Goal: Task Accomplishment & Management: Manage account settings

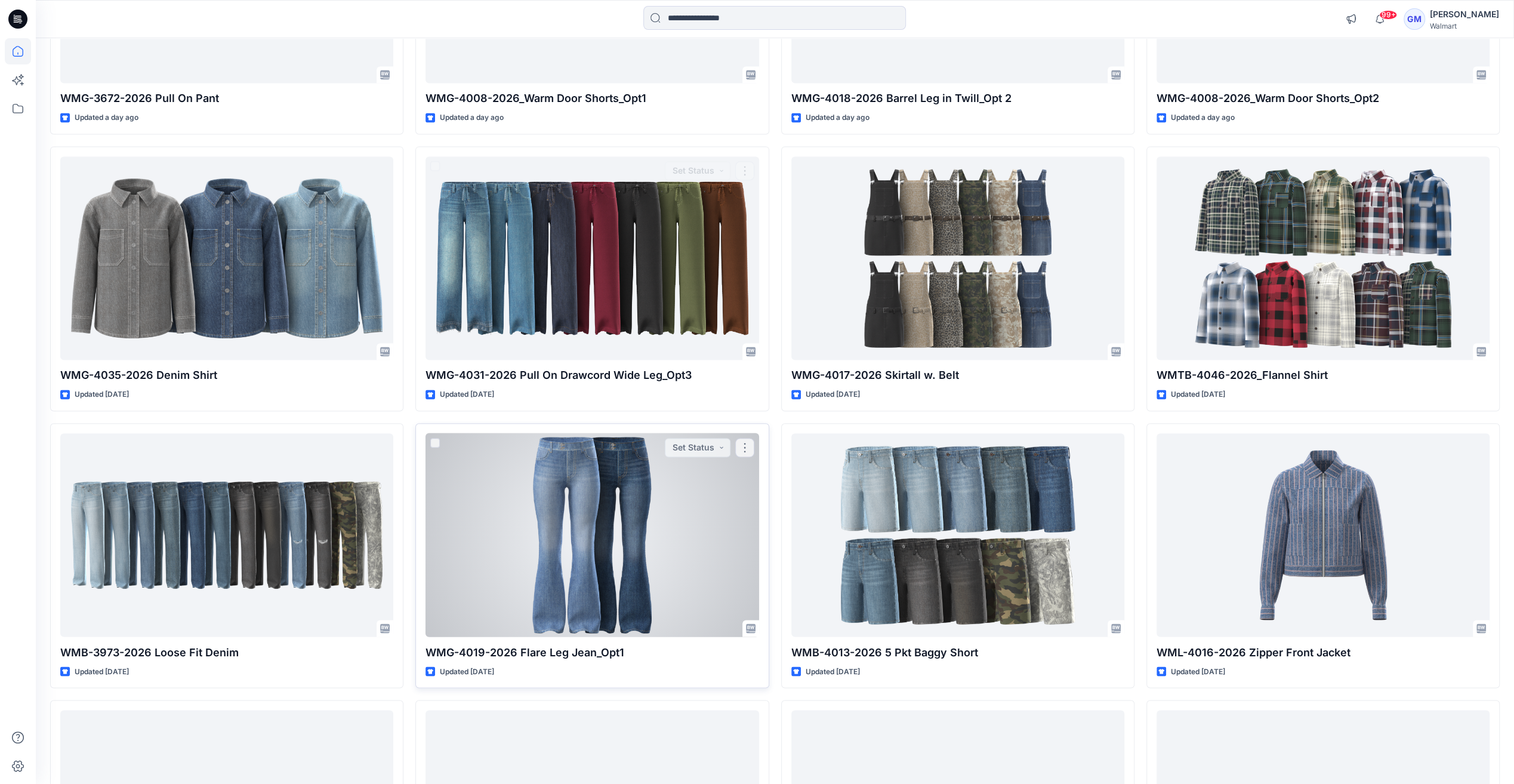
scroll to position [1685, 0]
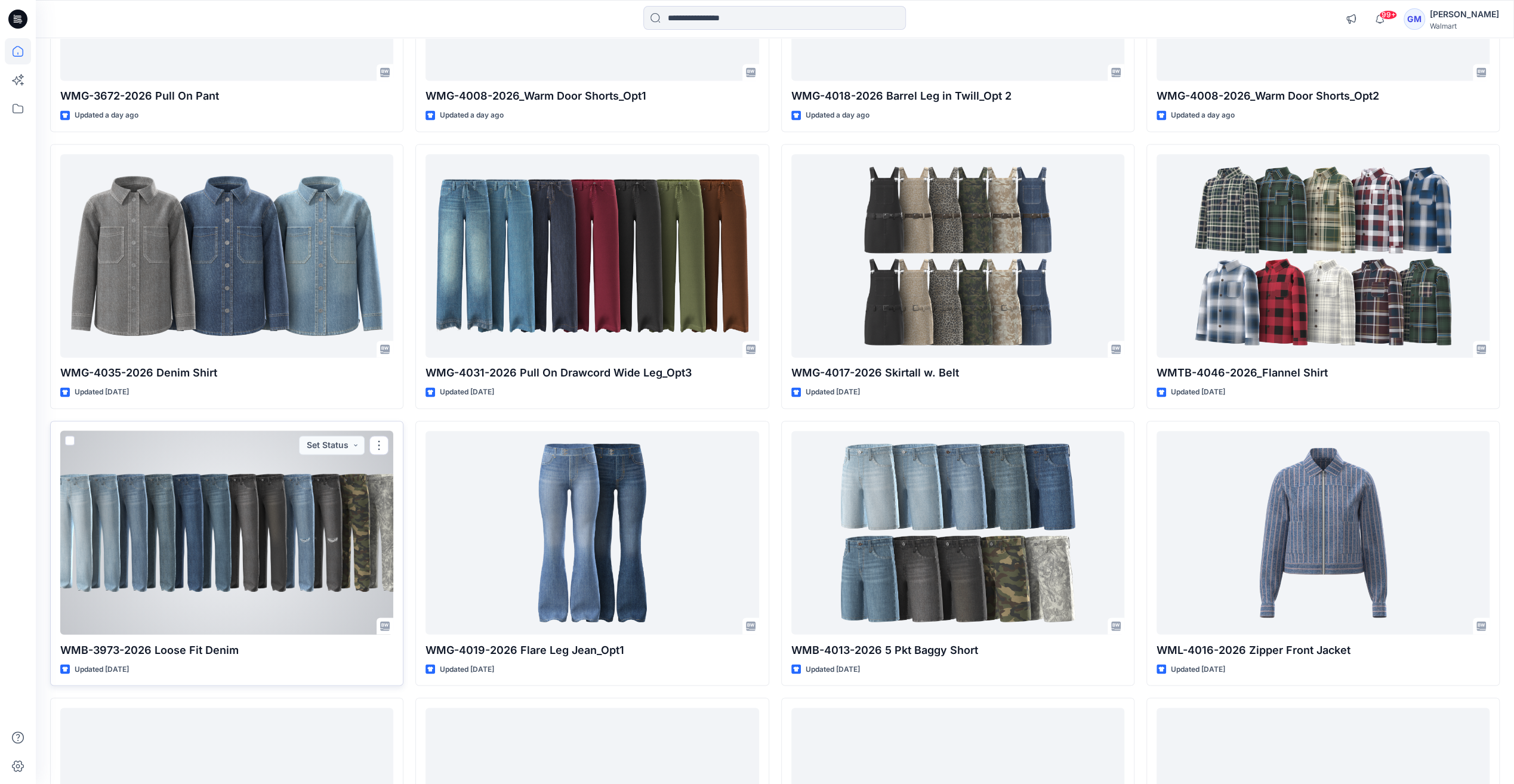
click at [332, 538] on div at bounding box center [226, 532] width 333 height 203
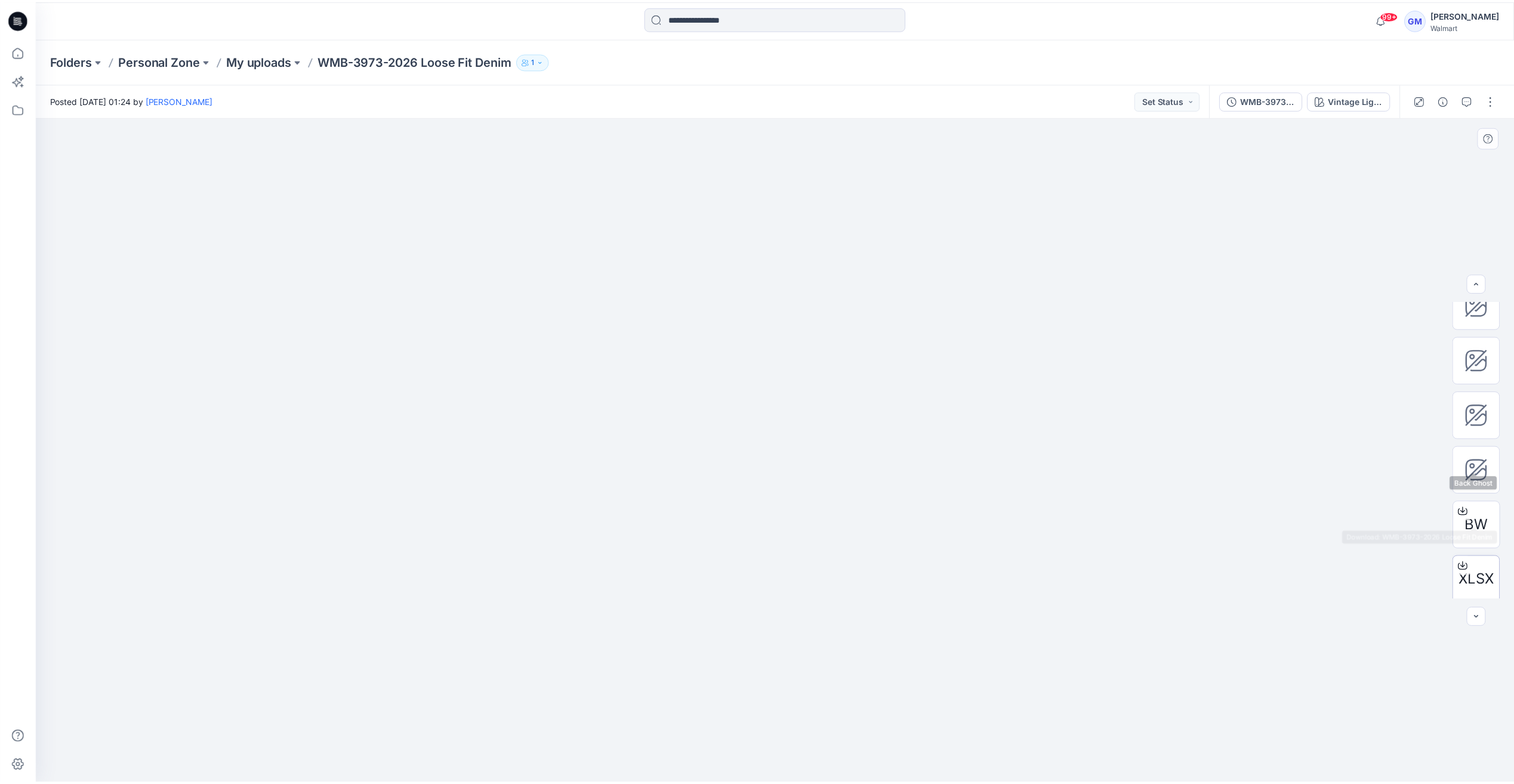
scroll to position [133, 0]
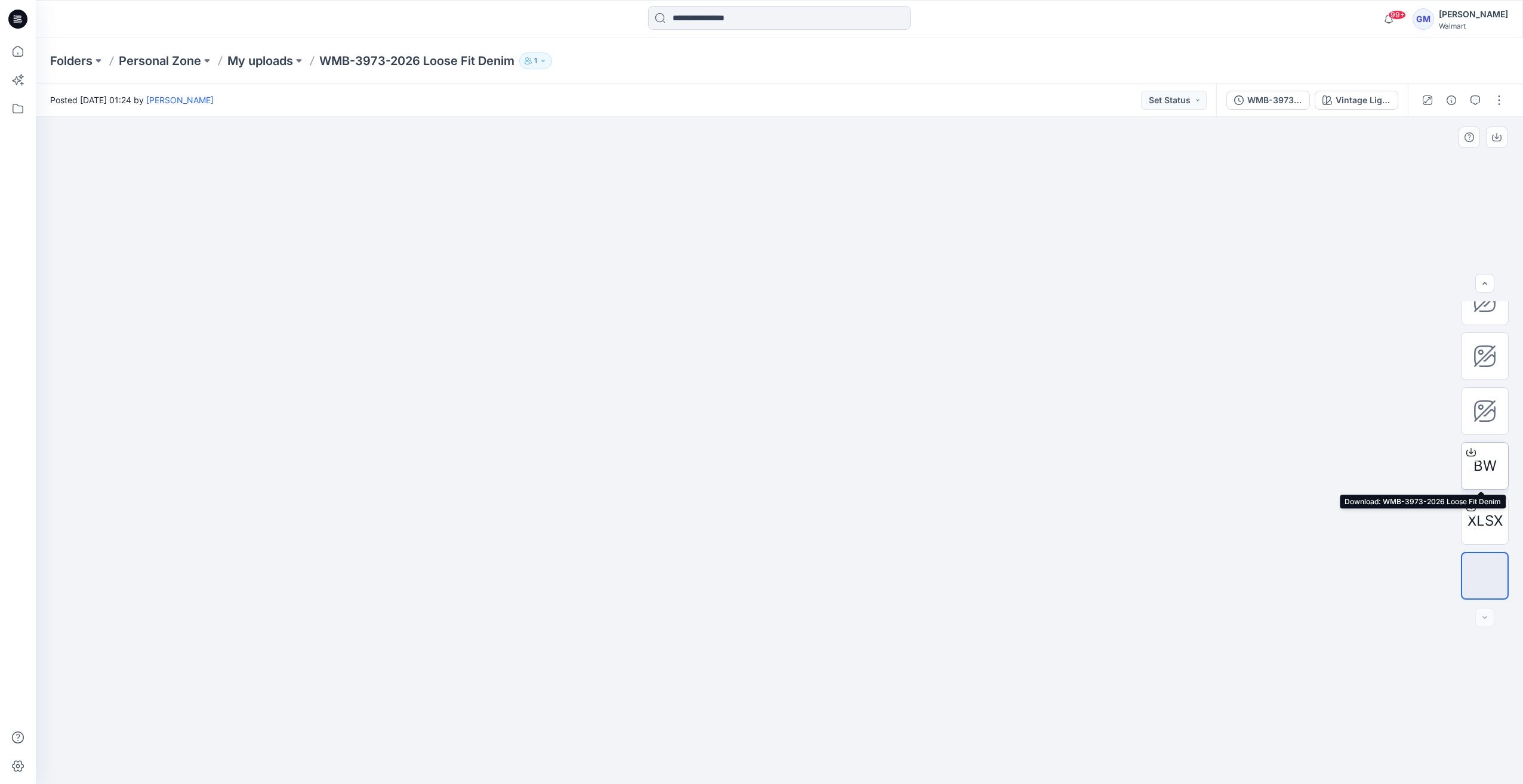
click at [1485, 471] on span "BW" at bounding box center [1485, 466] width 23 height 22
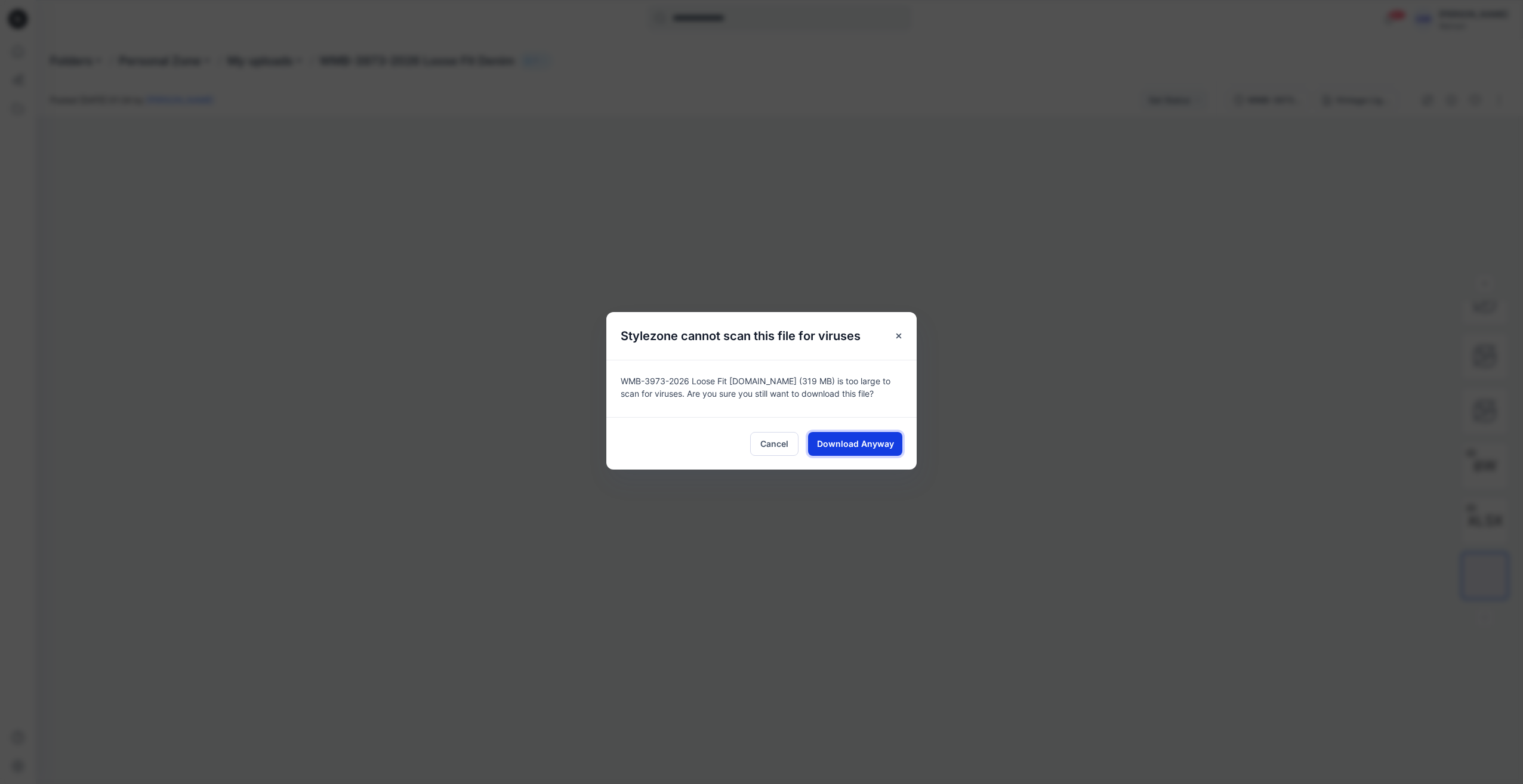
click at [848, 446] on span "Download Anyway" at bounding box center [855, 444] width 77 height 13
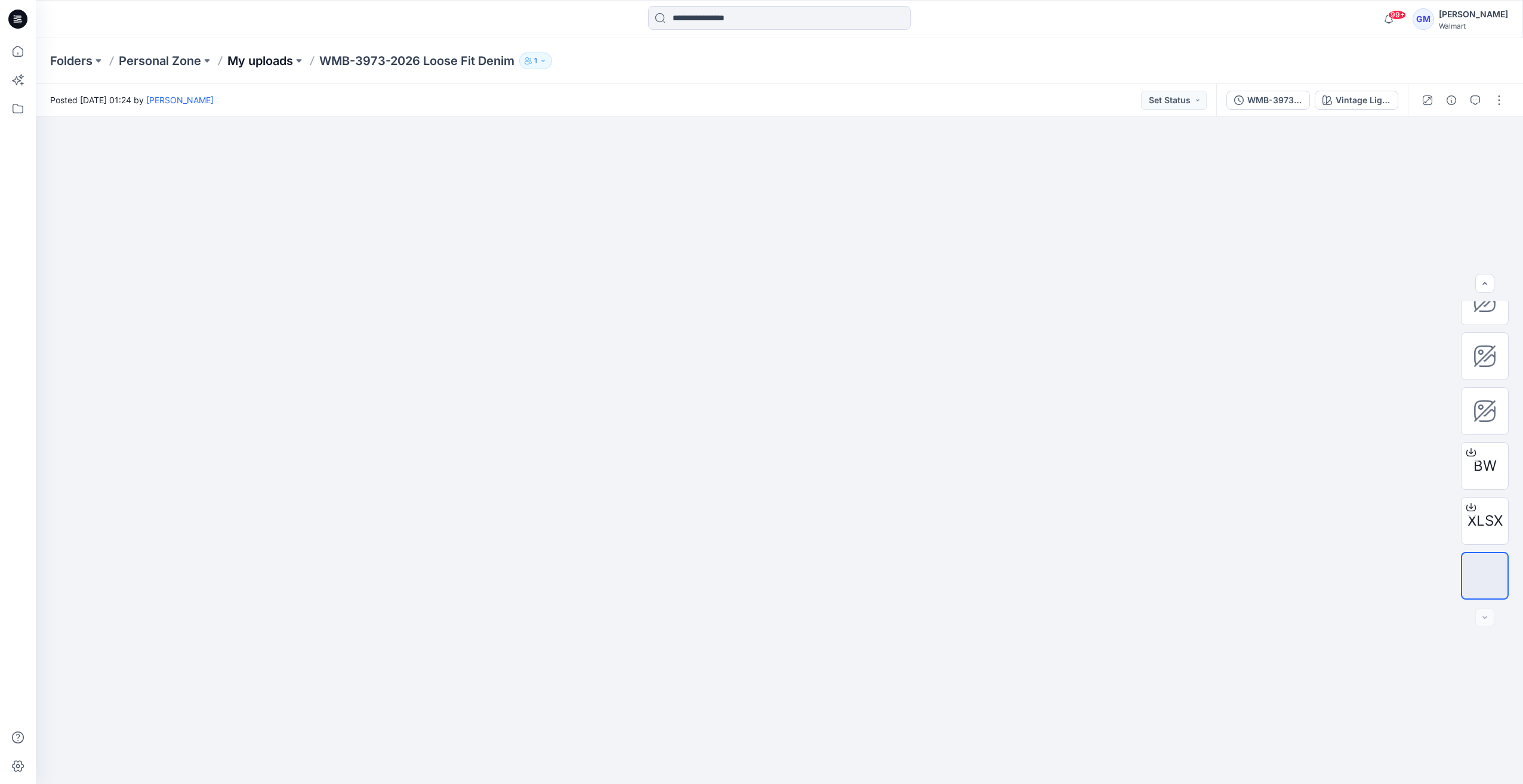
click at [260, 65] on p "My uploads" at bounding box center [260, 61] width 65 height 17
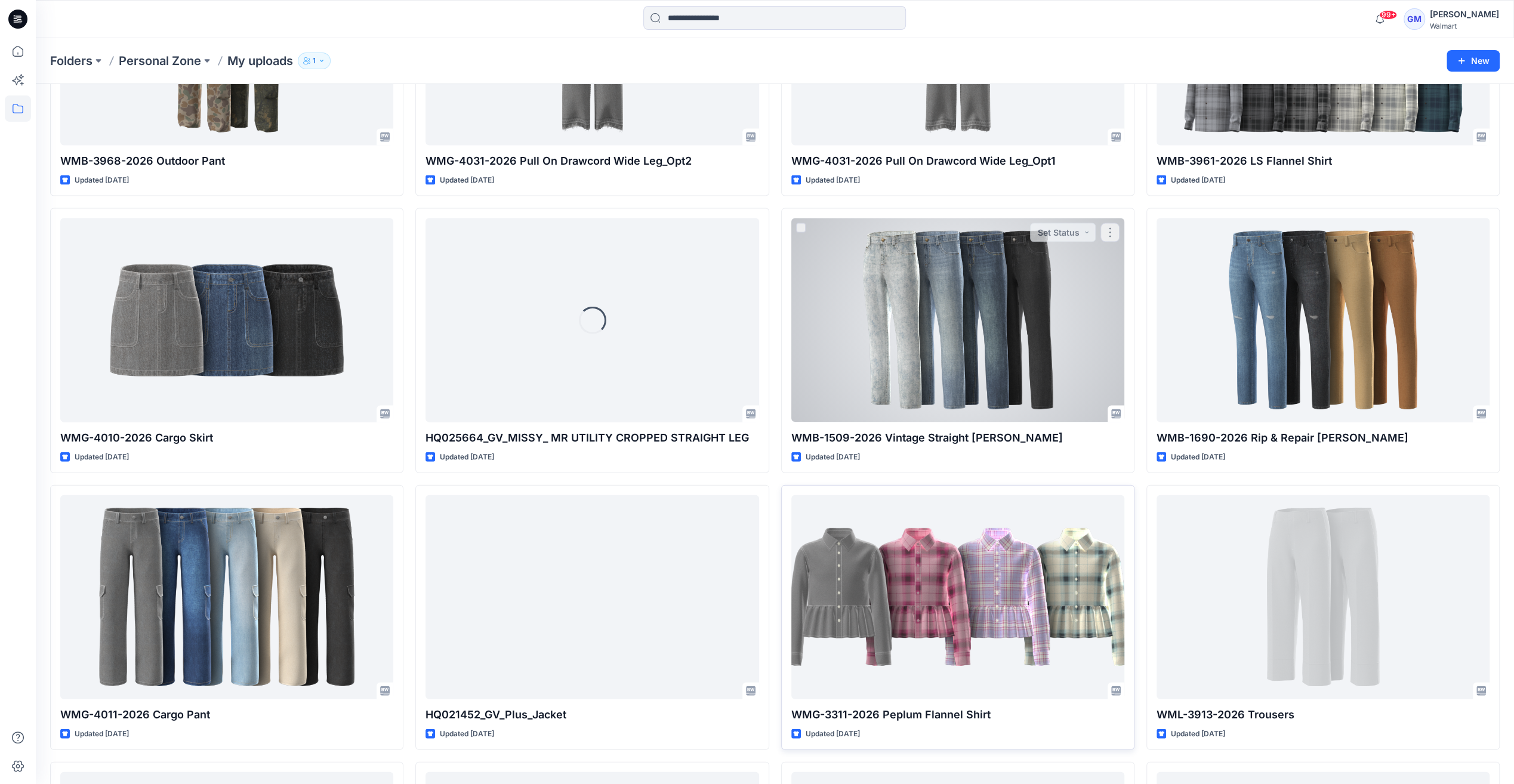
scroll to position [2421, 0]
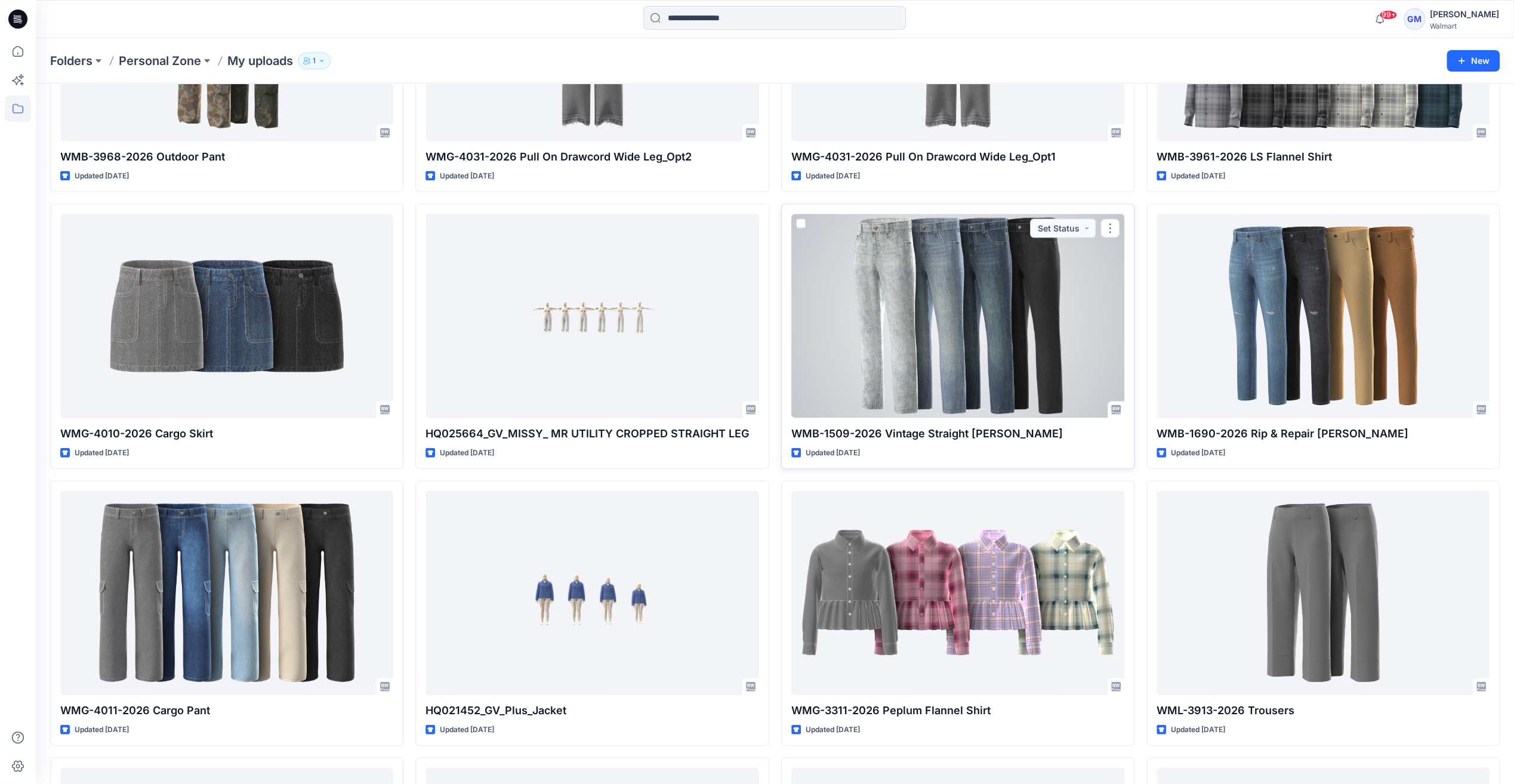
click at [969, 362] on div at bounding box center [957, 315] width 333 height 203
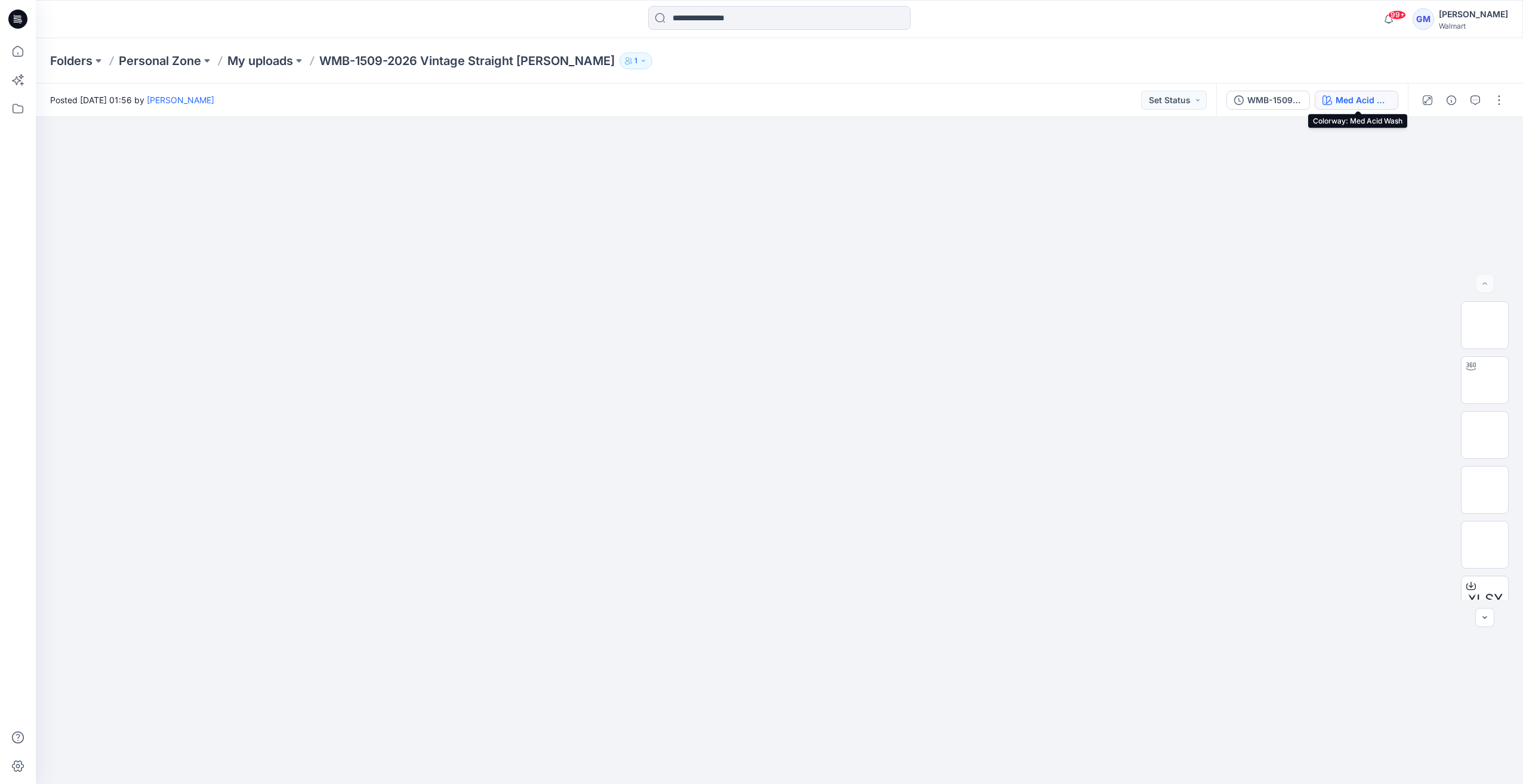
click at [1346, 101] on div "Med Acid Wash" at bounding box center [1363, 100] width 55 height 13
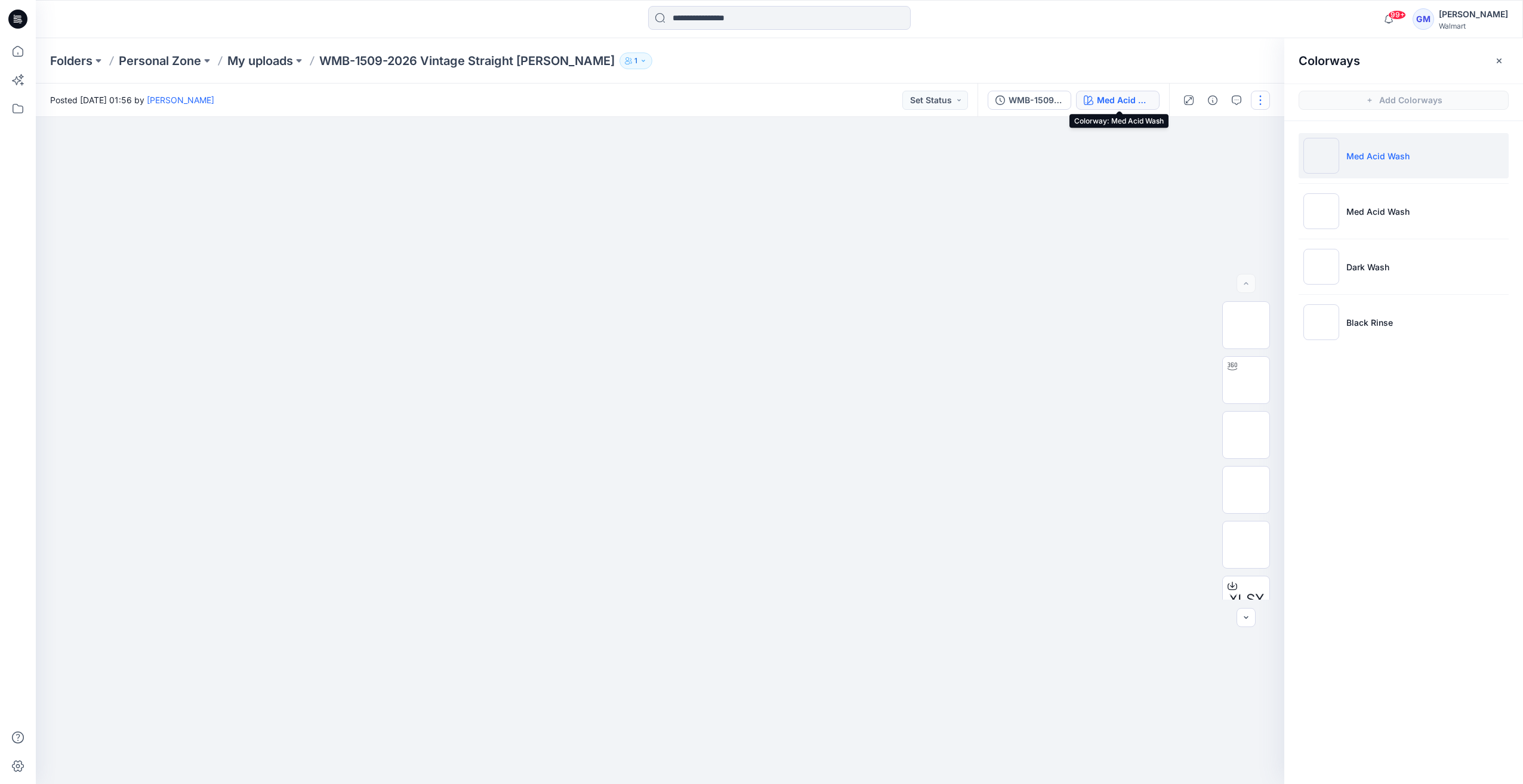
click at [1259, 97] on button "button" at bounding box center [1261, 100] width 19 height 19
click at [1200, 167] on button "Edit" at bounding box center [1210, 162] width 110 height 22
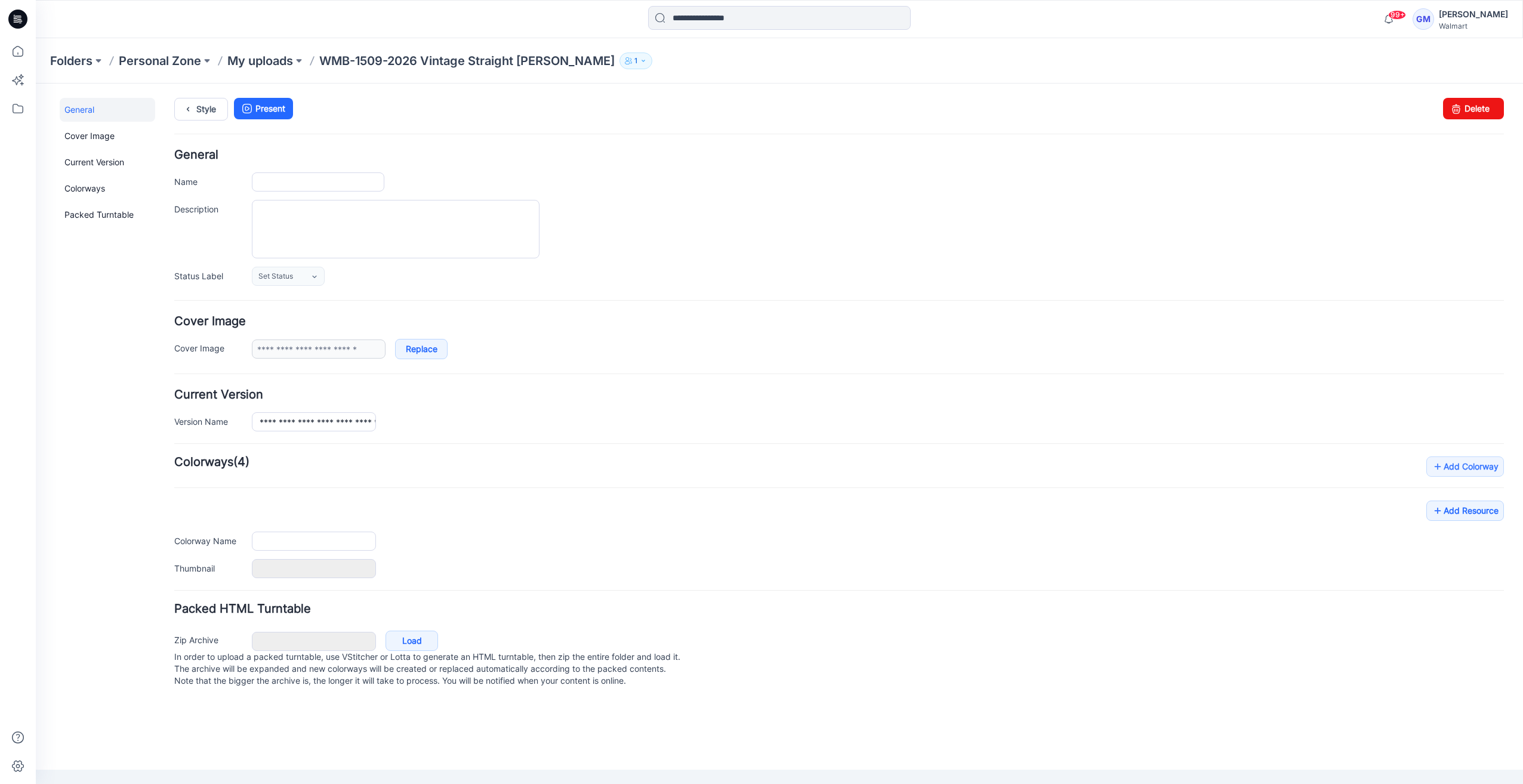
type input "**********"
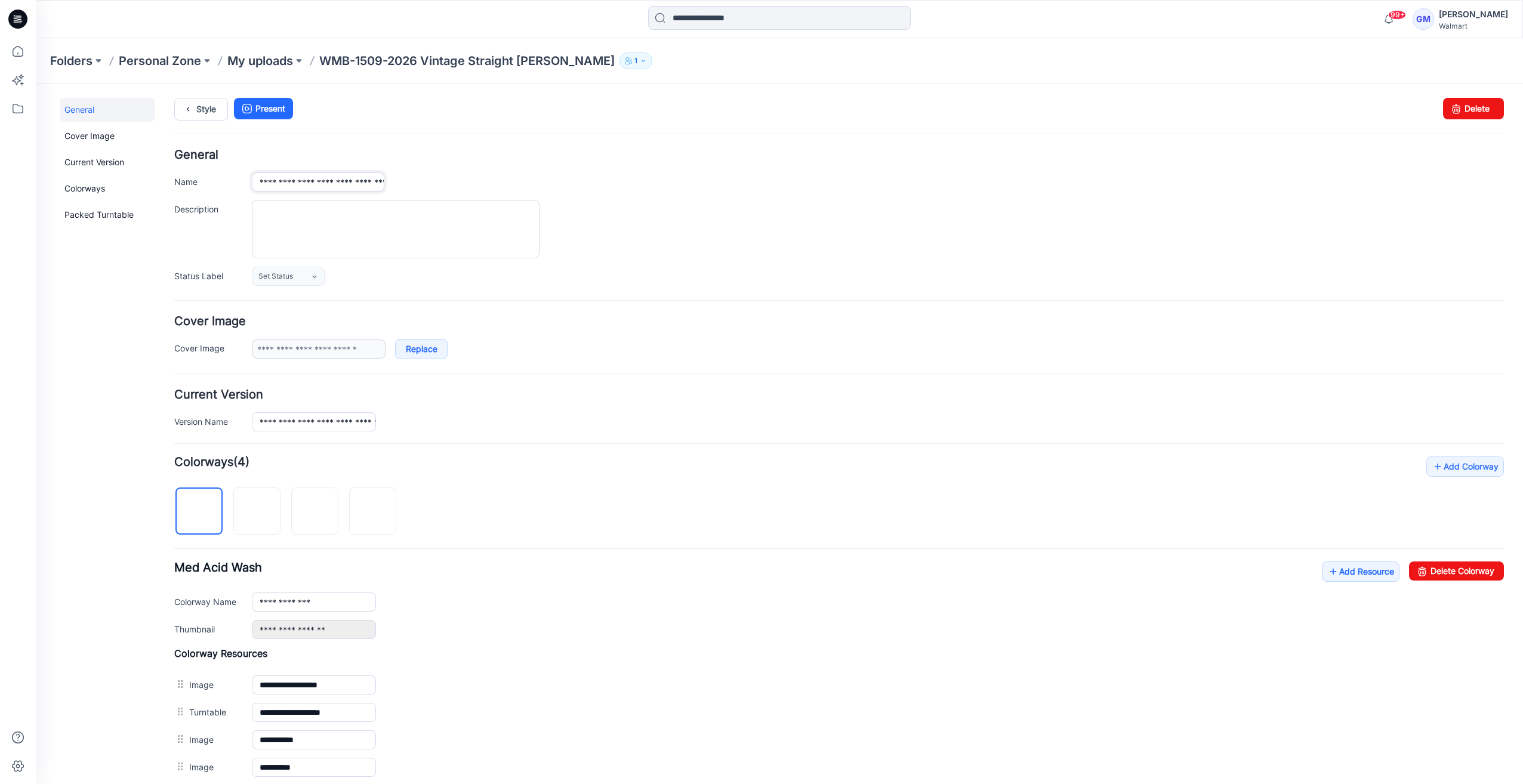
scroll to position [0, 31]
drag, startPoint x: 358, startPoint y: 186, endPoint x: 796, endPoint y: 195, distance: 438.1
click at [796, 195] on div "**********" at bounding box center [839, 217] width 1329 height 136
drag, startPoint x: 324, startPoint y: 417, endPoint x: 984, endPoint y: 417, distance: 660.0
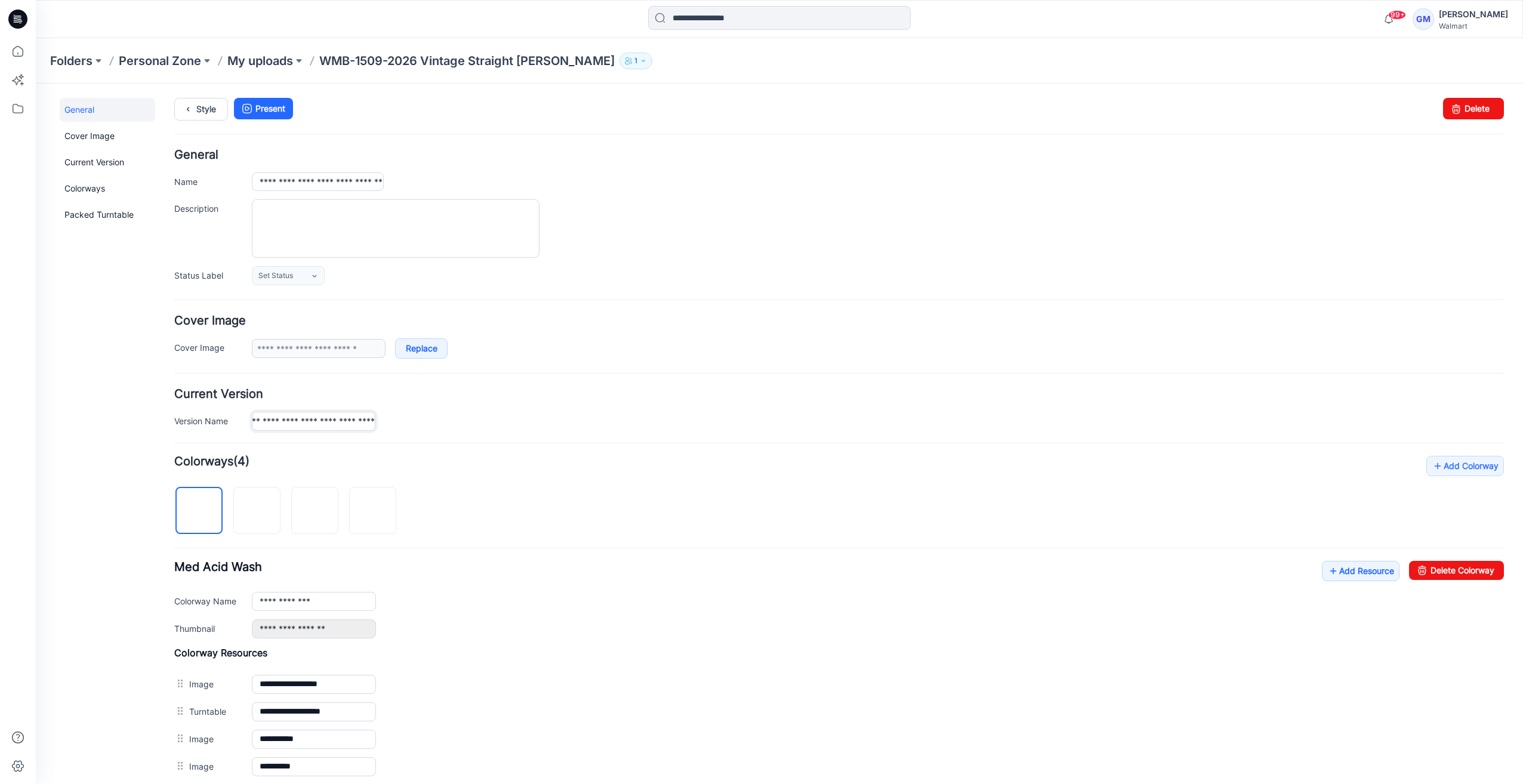
click at [984, 417] on div "**********" at bounding box center [878, 421] width 1252 height 19
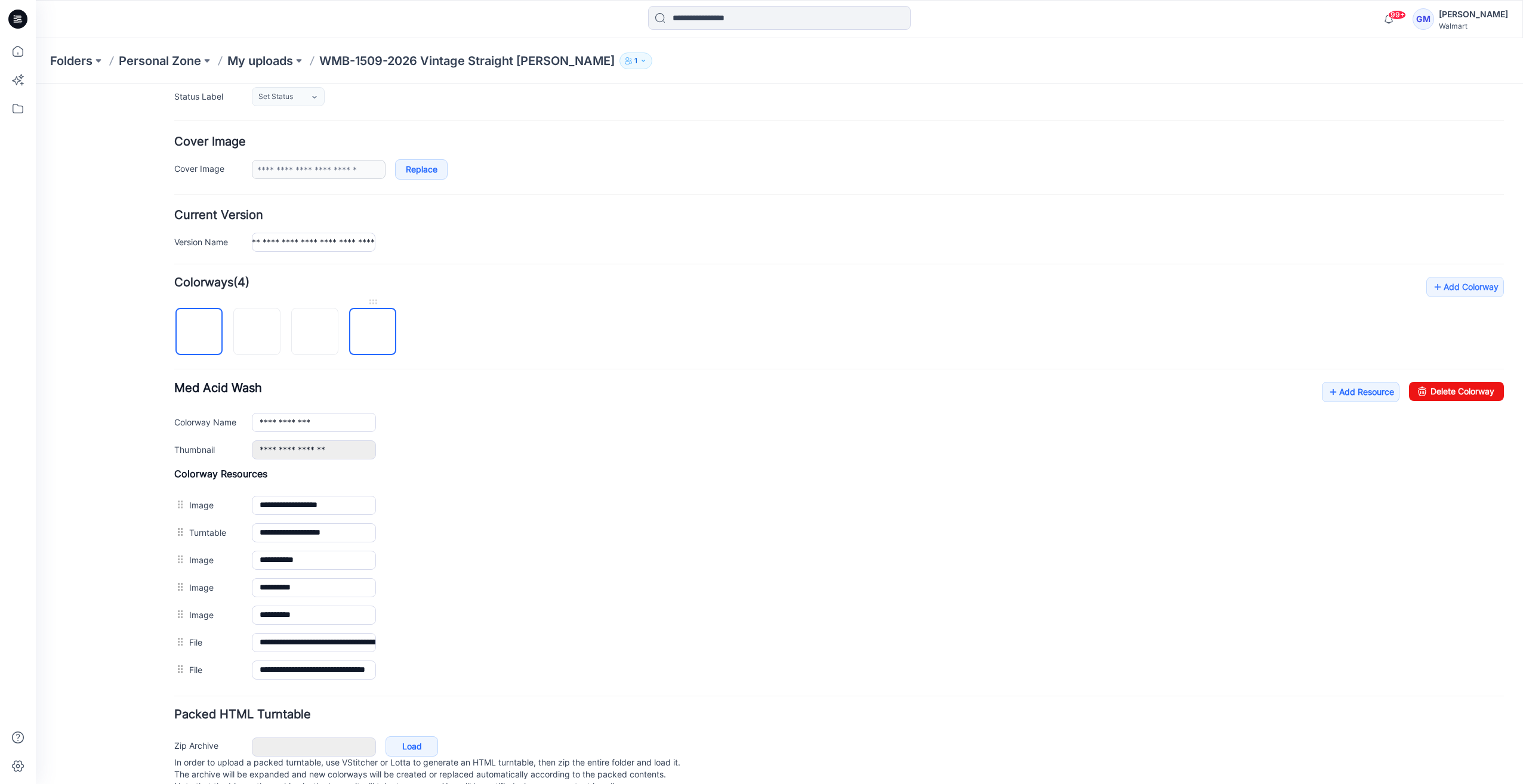
scroll to position [0, 0]
click at [373, 331] on img at bounding box center [373, 331] width 0 height 0
click at [1439, 396] on link "Delete Colorway" at bounding box center [1456, 392] width 95 height 19
click at [315, 331] on img at bounding box center [315, 331] width 0 height 0
click at [1436, 392] on link "Delete Colorway" at bounding box center [1456, 392] width 95 height 19
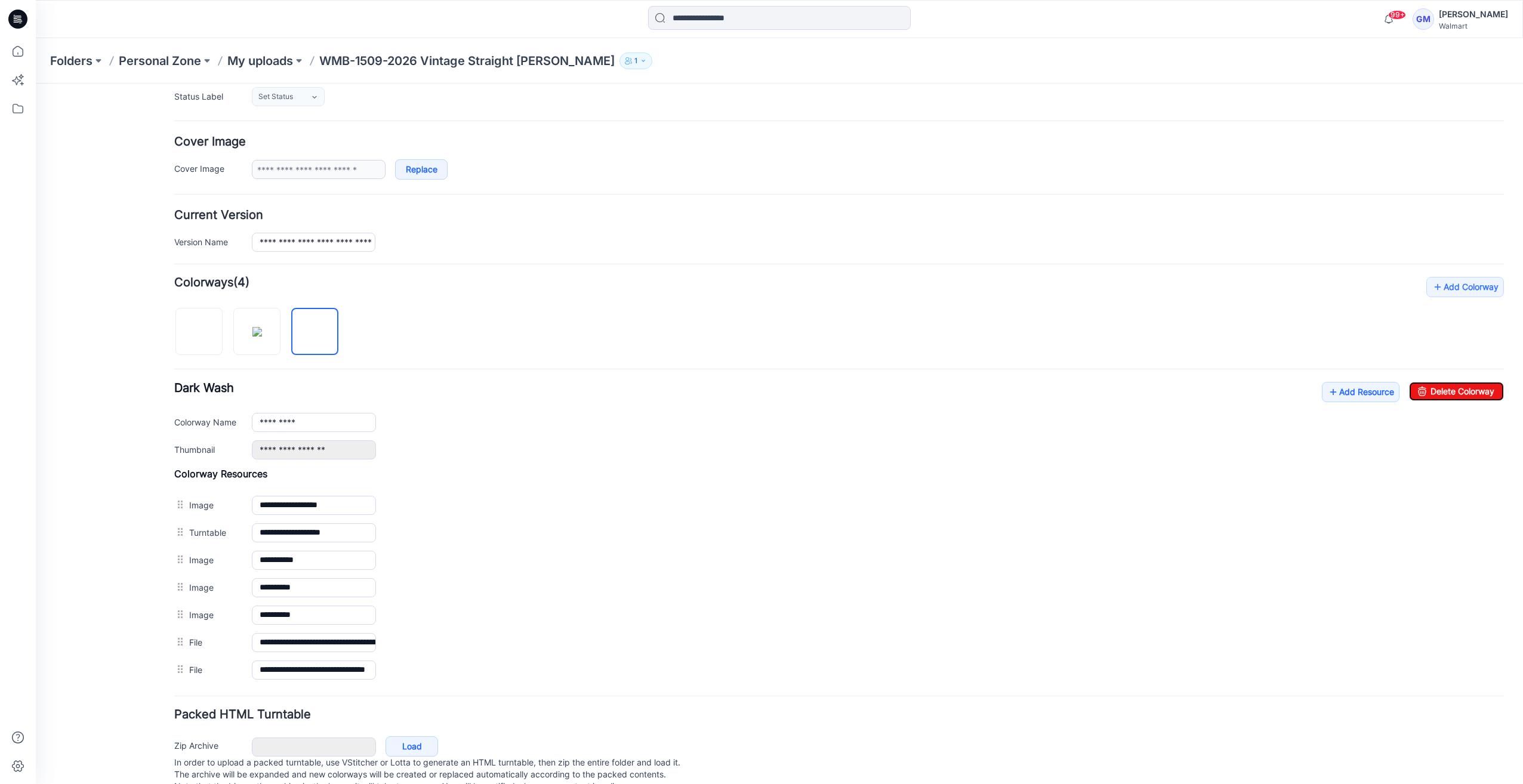
type input "**********"
click at [262, 328] on img at bounding box center [257, 331] width 10 height 10
click at [1436, 386] on link "Delete Colorway" at bounding box center [1456, 392] width 95 height 19
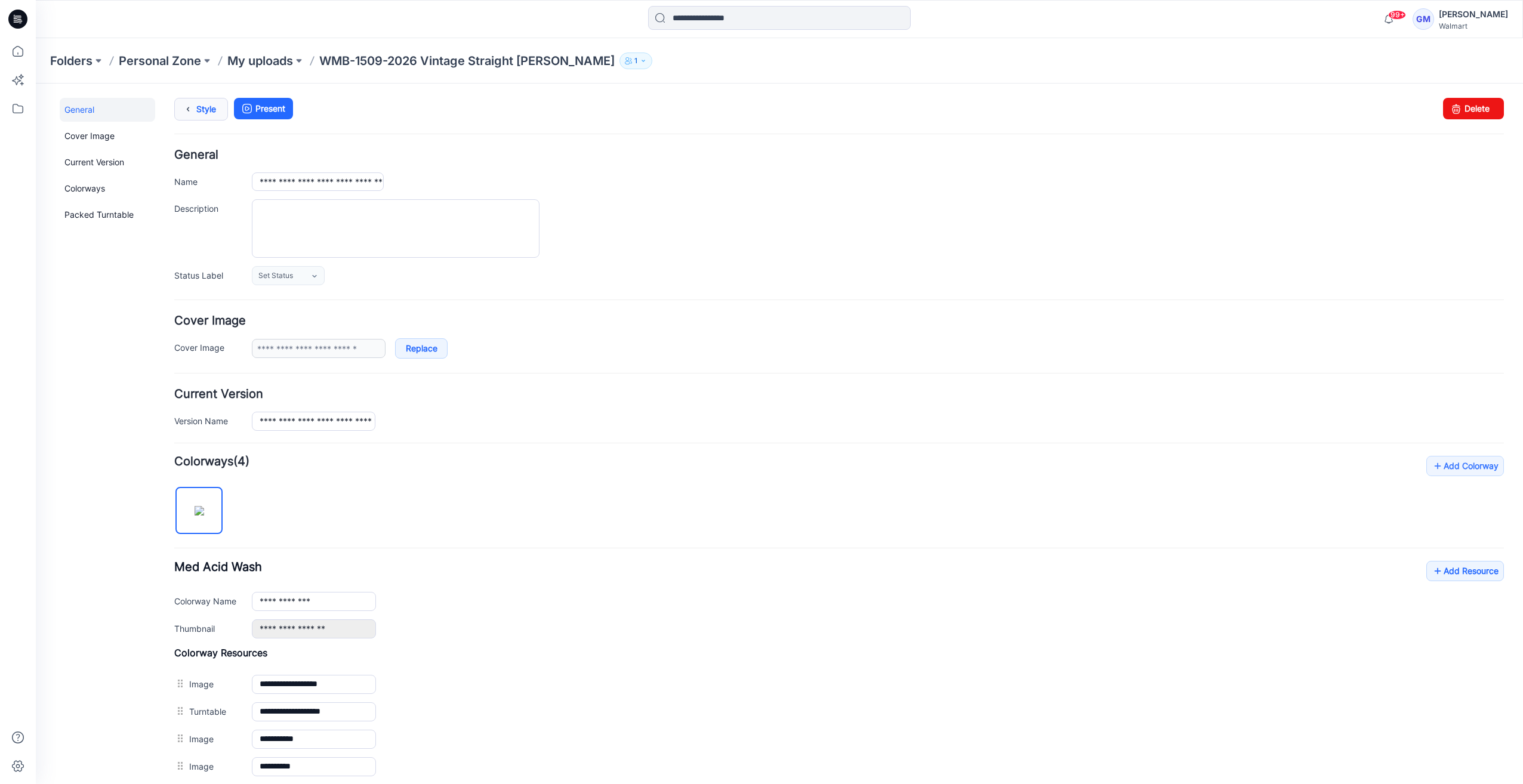
click at [190, 113] on icon at bounding box center [188, 110] width 17 height 22
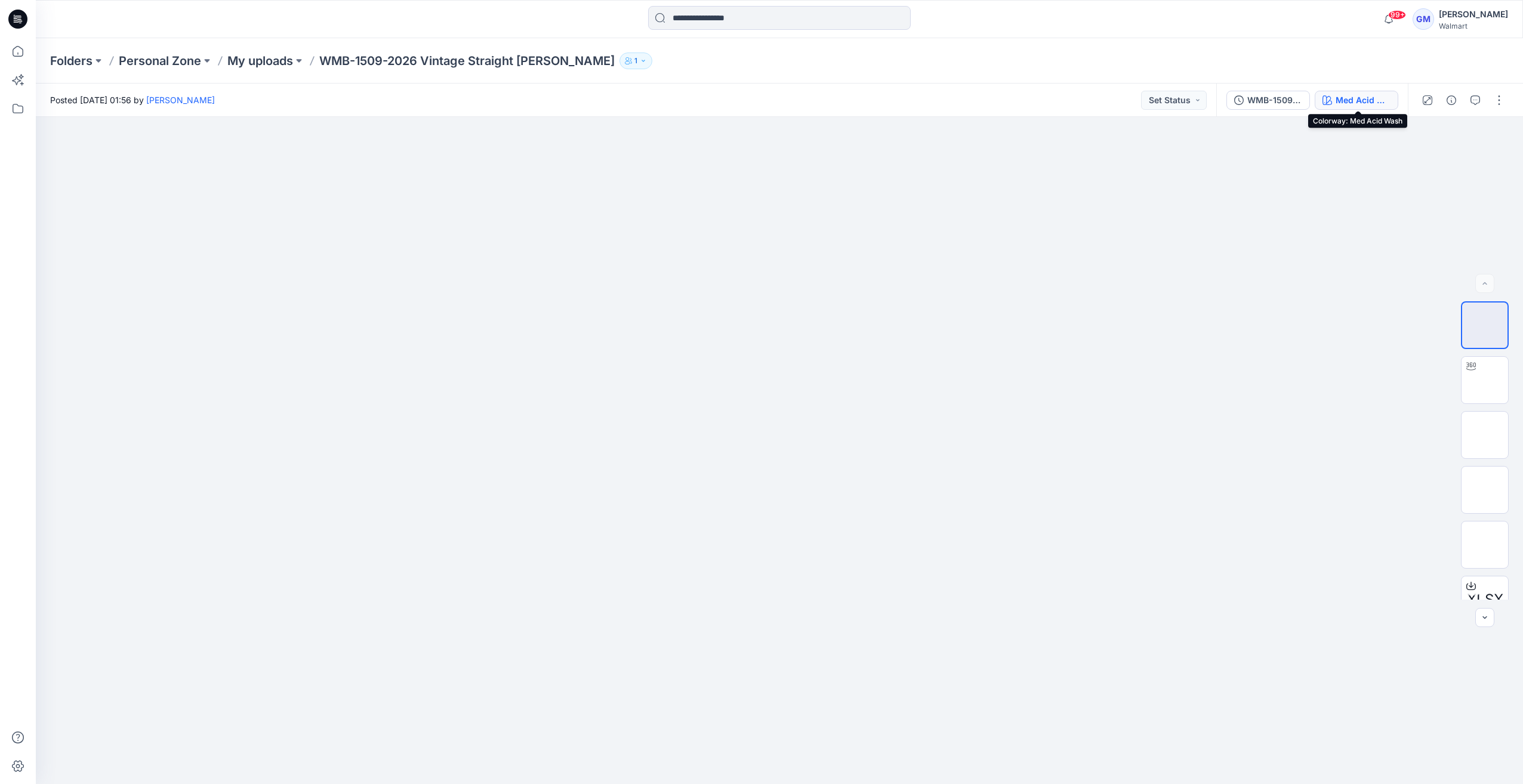
click at [1347, 107] on button "Med Acid Wash" at bounding box center [1356, 100] width 83 height 19
click at [1495, 104] on button "button" at bounding box center [1499, 100] width 19 height 19
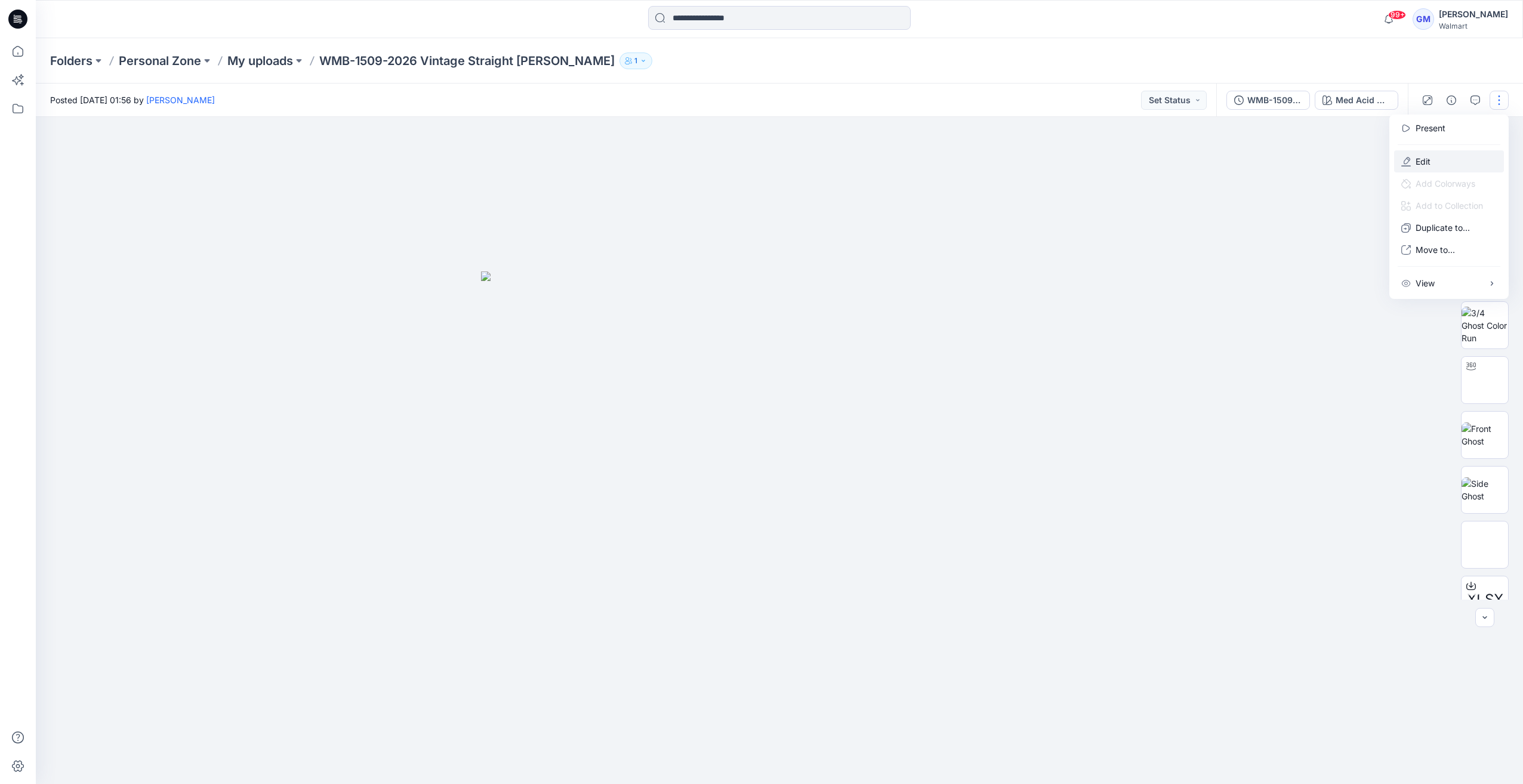
click at [1420, 167] on p "Edit" at bounding box center [1422, 162] width 15 height 13
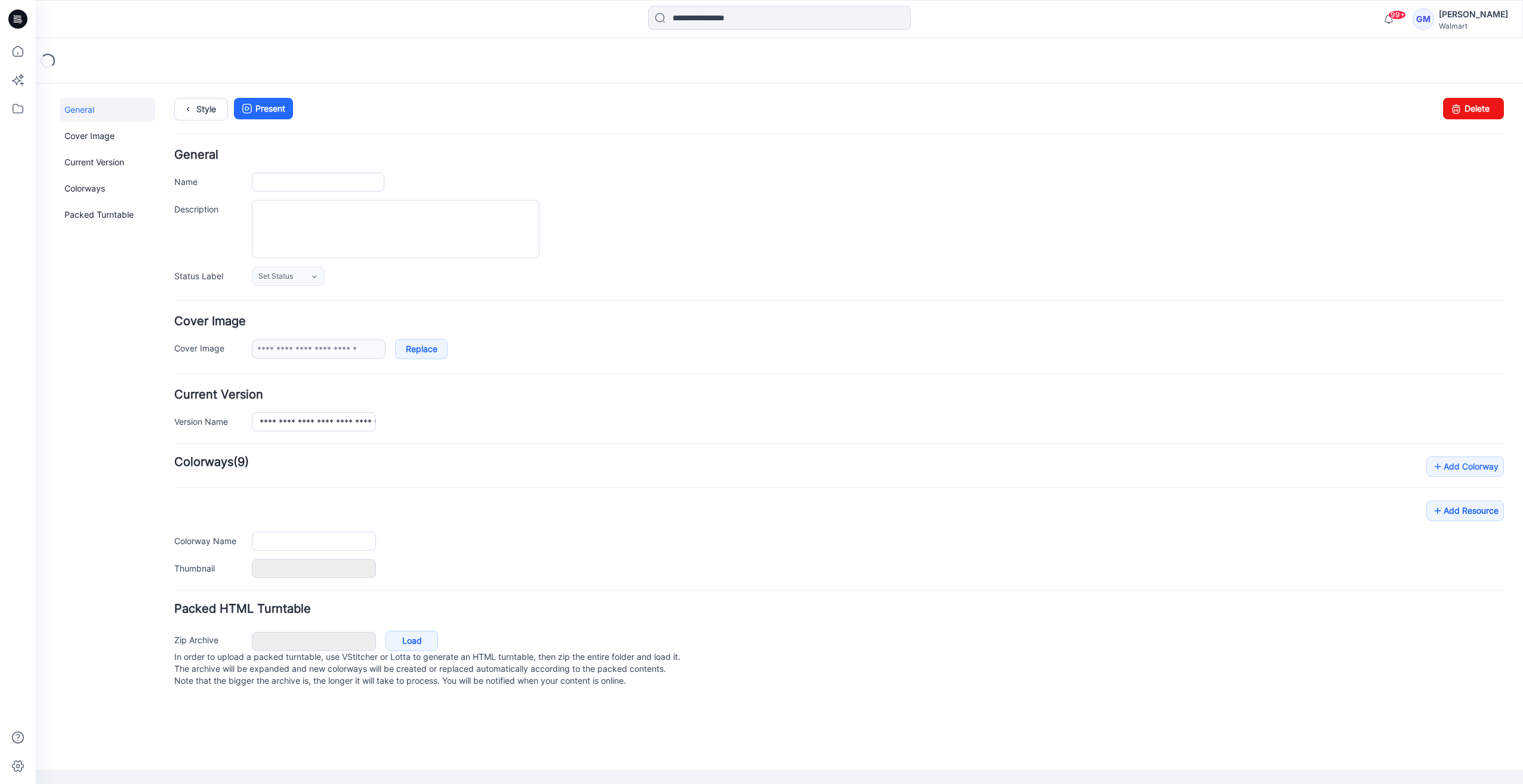
type input "**********"
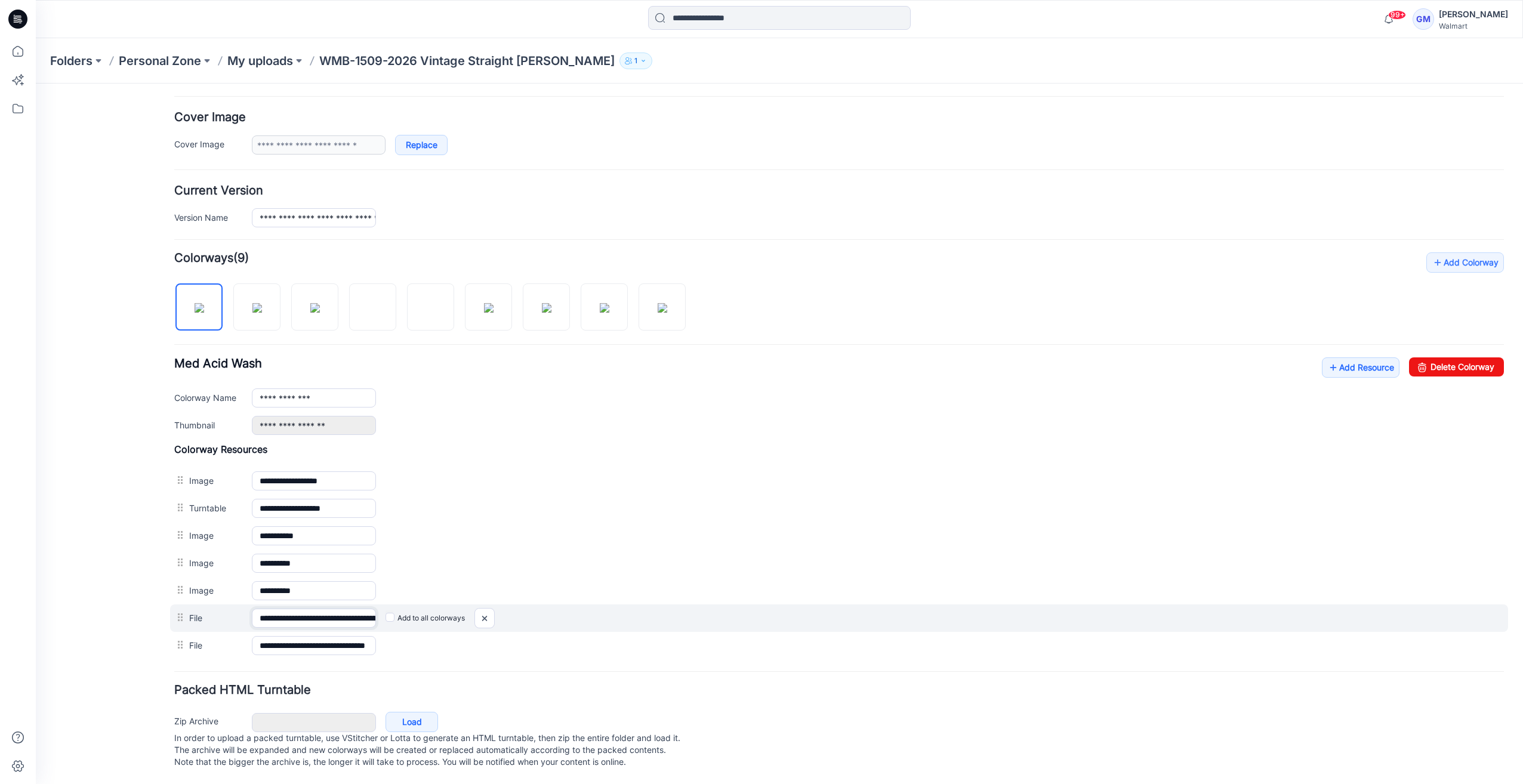
scroll to position [0, 242]
drag, startPoint x: 303, startPoint y: 611, endPoint x: 762, endPoint y: 606, distance: 459.0
click at [764, 606] on div "**********" at bounding box center [839, 618] width 1338 height 28
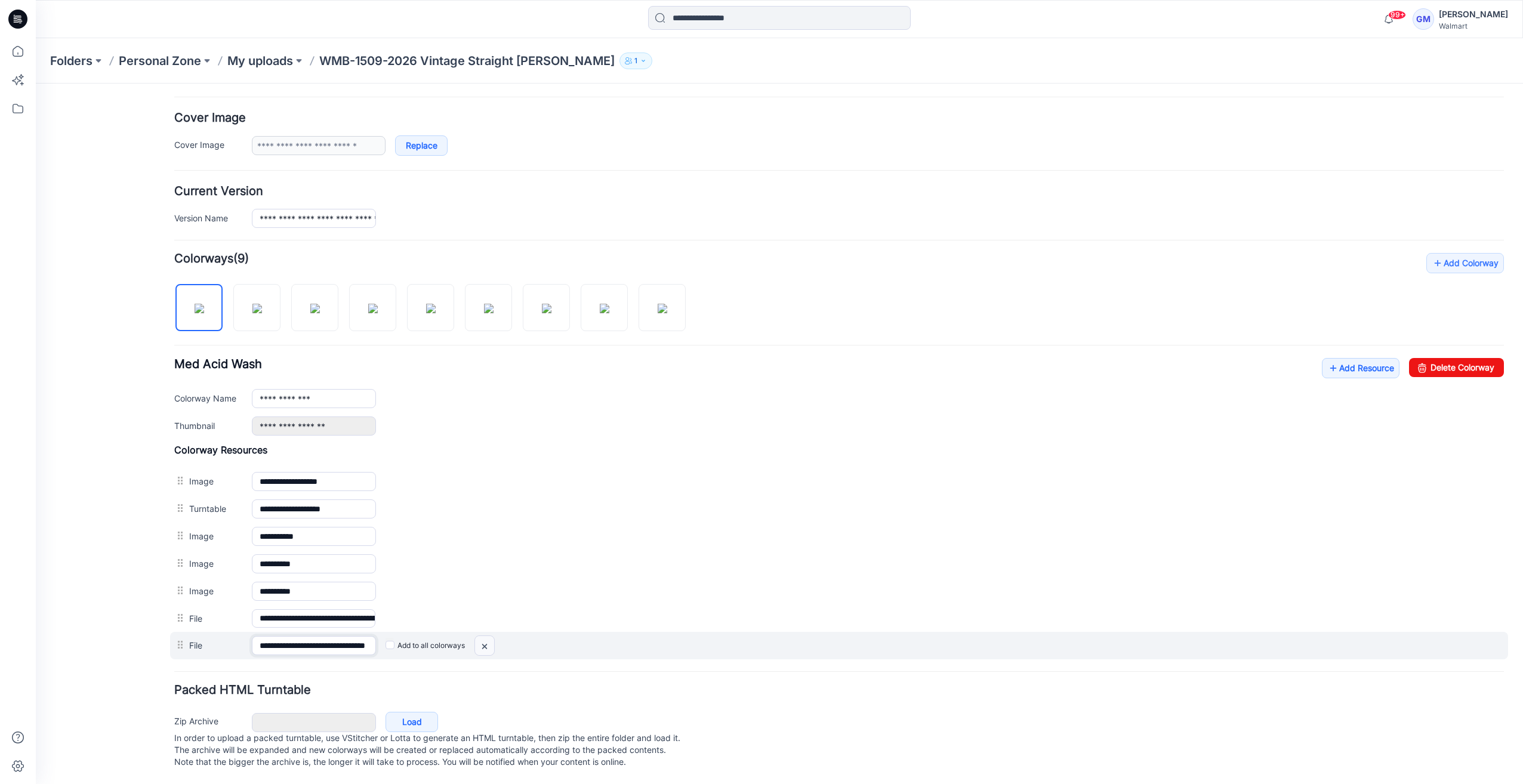
scroll to position [0, 39]
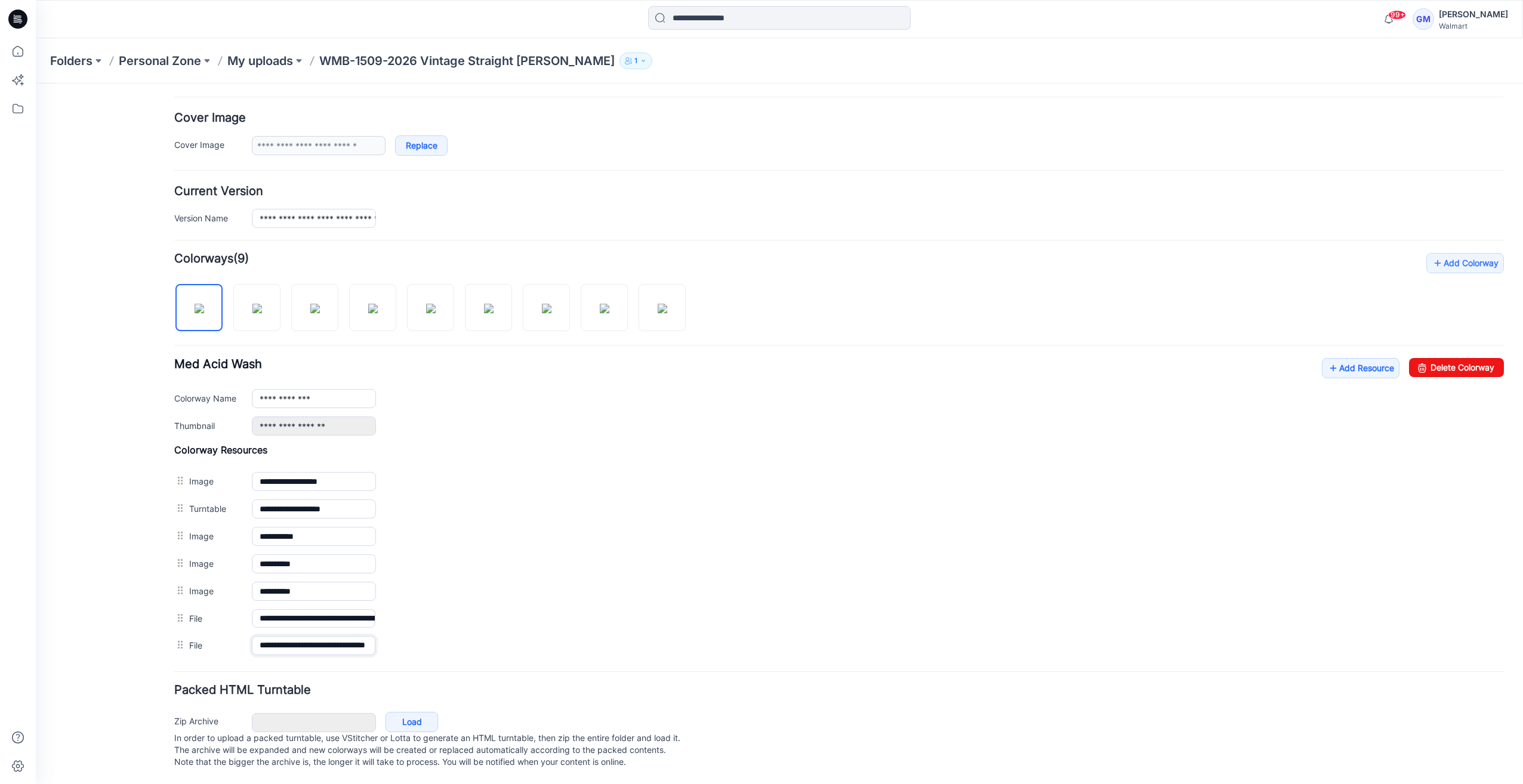
drag, startPoint x: 314, startPoint y: 640, endPoint x: 589, endPoint y: 648, distance: 275.1
click at [589, 648] on form "**********" at bounding box center [839, 358] width 1329 height 826
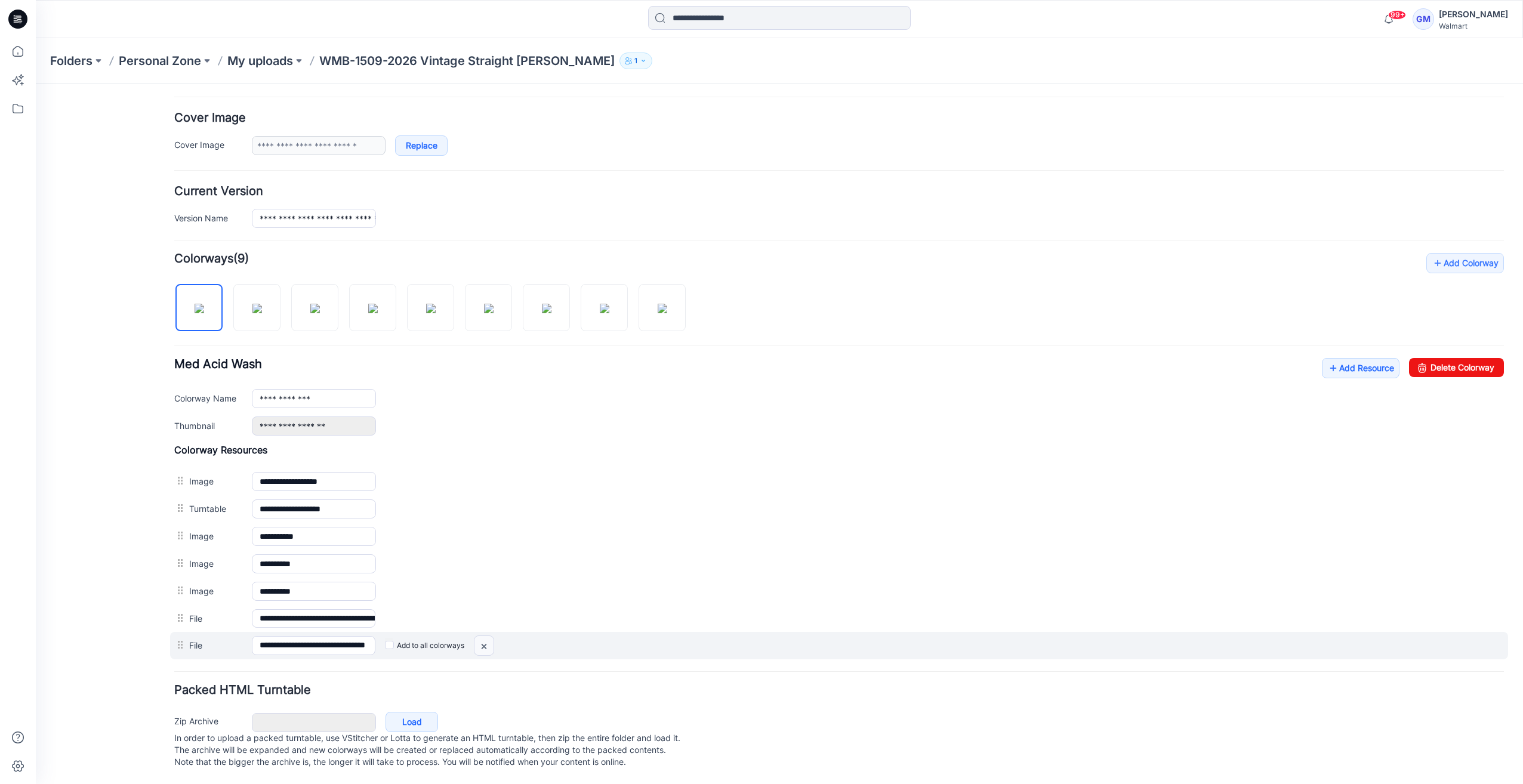
scroll to position [0, 0]
click at [486, 637] on img at bounding box center [484, 646] width 19 height 20
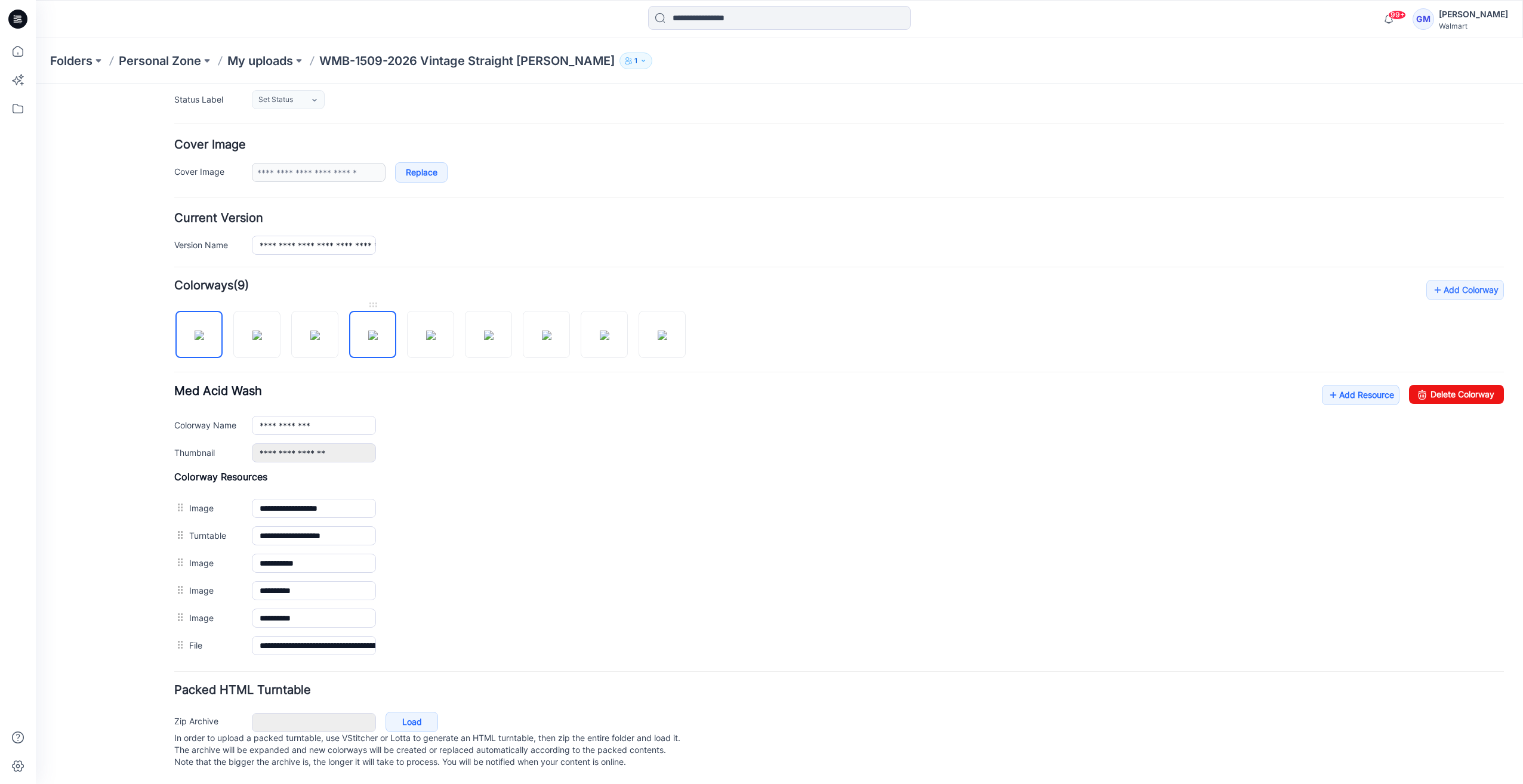
scroll to position [183, 0]
click at [1442, 388] on link "Delete Colorway" at bounding box center [1456, 394] width 95 height 19
type input "**********"
click at [1373, 385] on link "Add Resource" at bounding box center [1360, 395] width 78 height 21
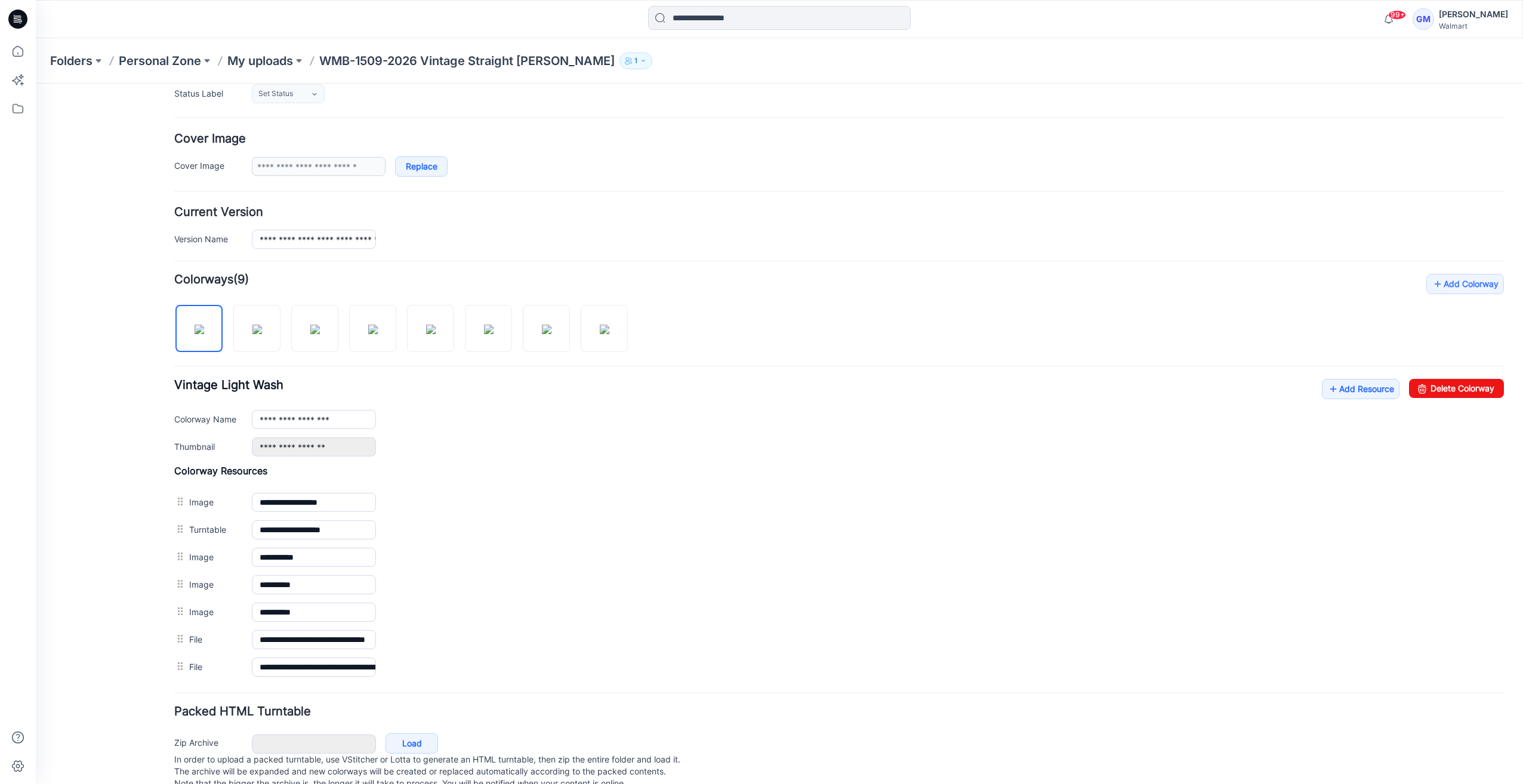
scroll to position [0, 0]
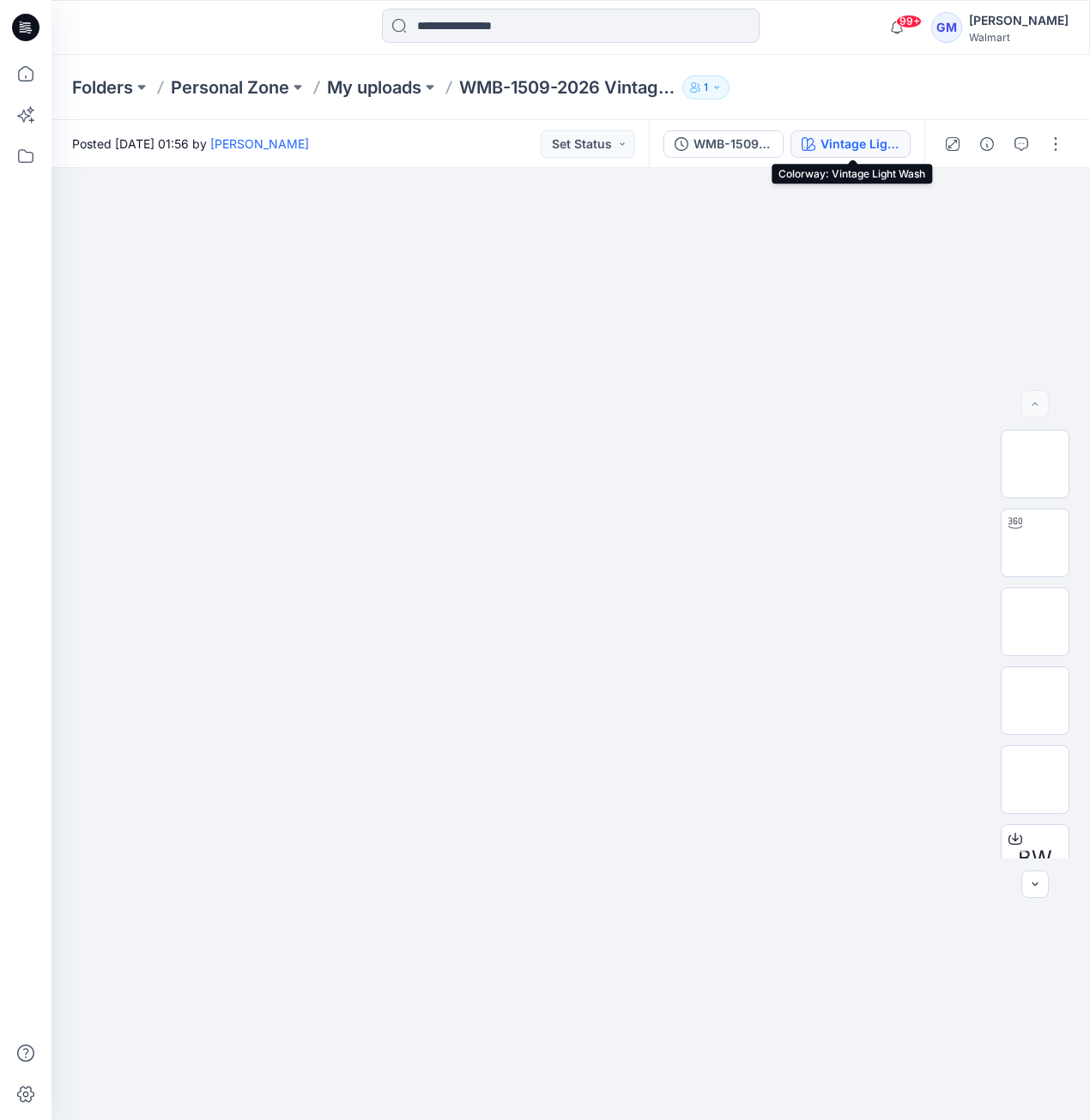
click at [871, 153] on div "Vintage Light Wash" at bounding box center [860, 144] width 79 height 18
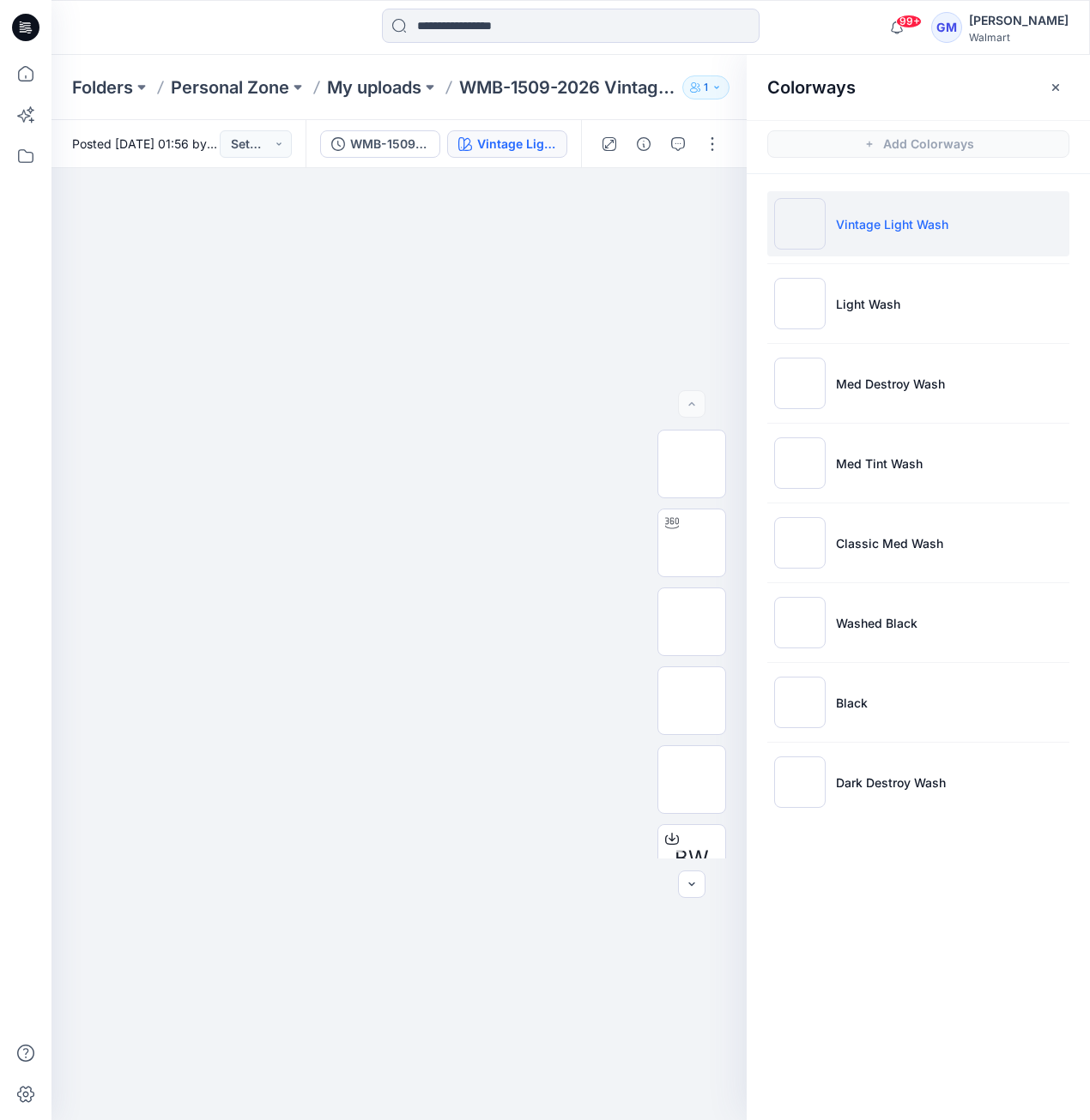
click at [723, 159] on div at bounding box center [660, 144] width 159 height 48
click at [712, 147] on button "button" at bounding box center [713, 144] width 28 height 28
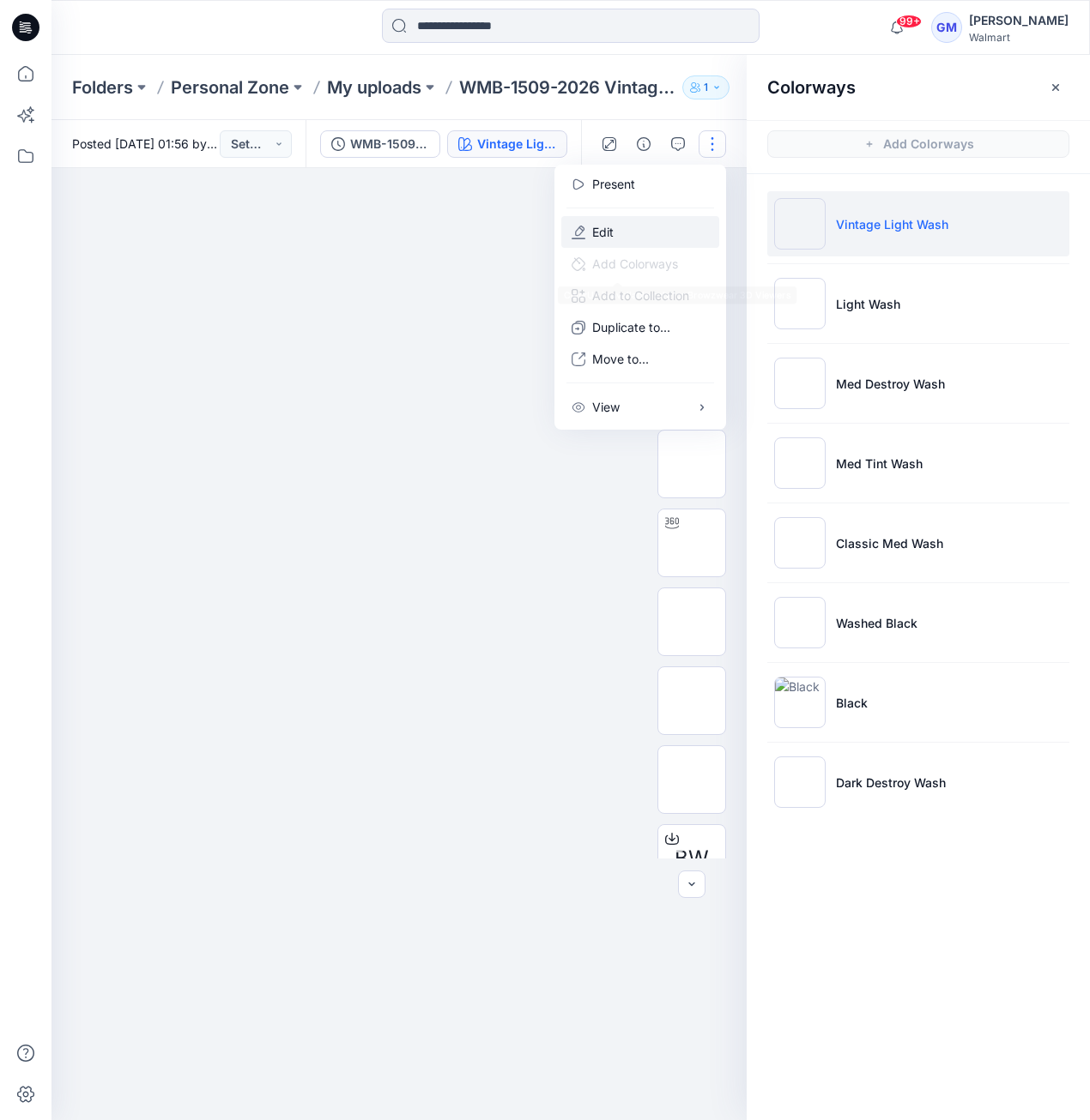
click at [656, 235] on button "Edit" at bounding box center [640, 232] width 158 height 31
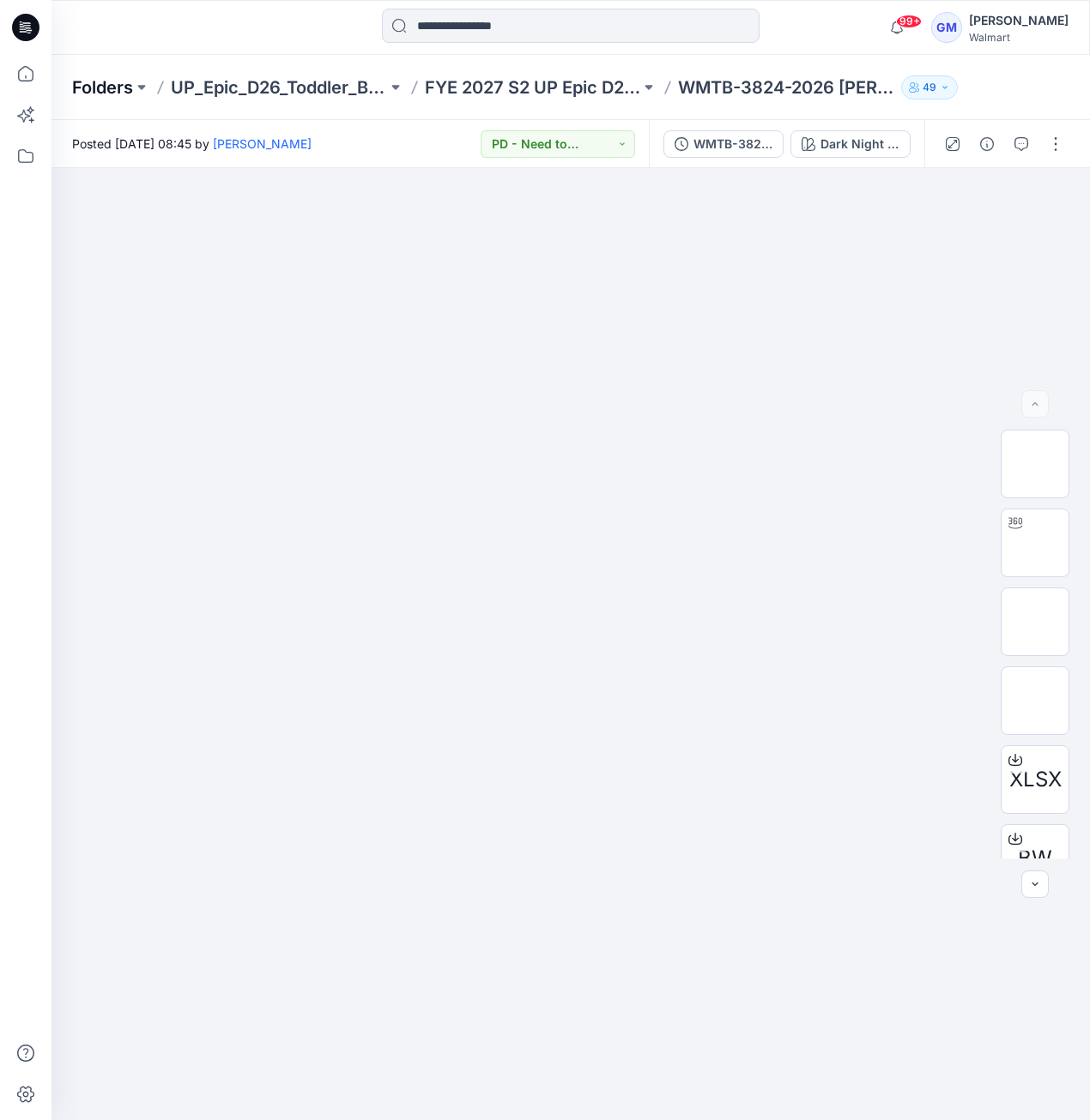
click at [103, 83] on p "Folders" at bounding box center [102, 88] width 61 height 24
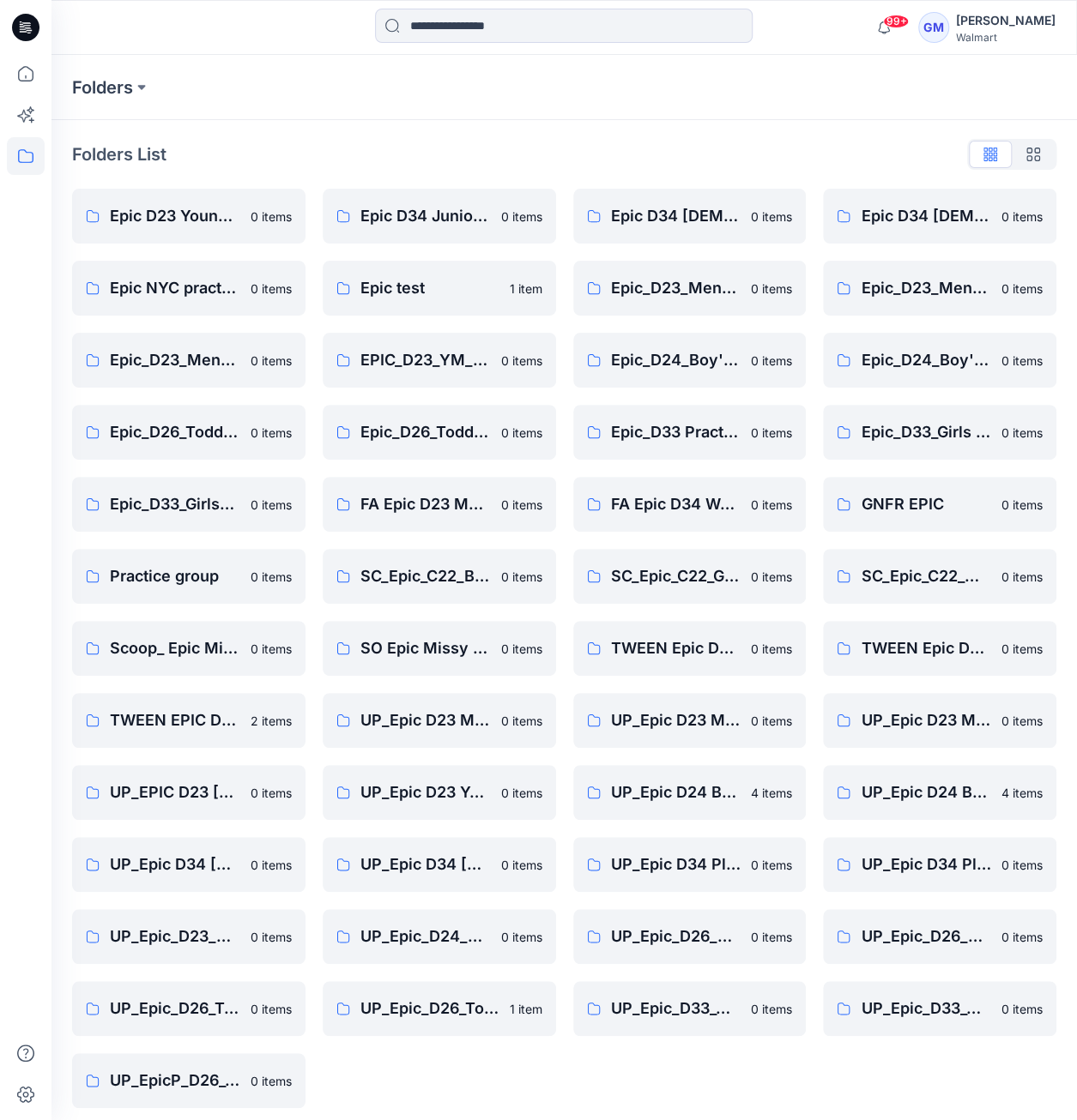
click at [31, 35] on icon at bounding box center [26, 28] width 28 height 28
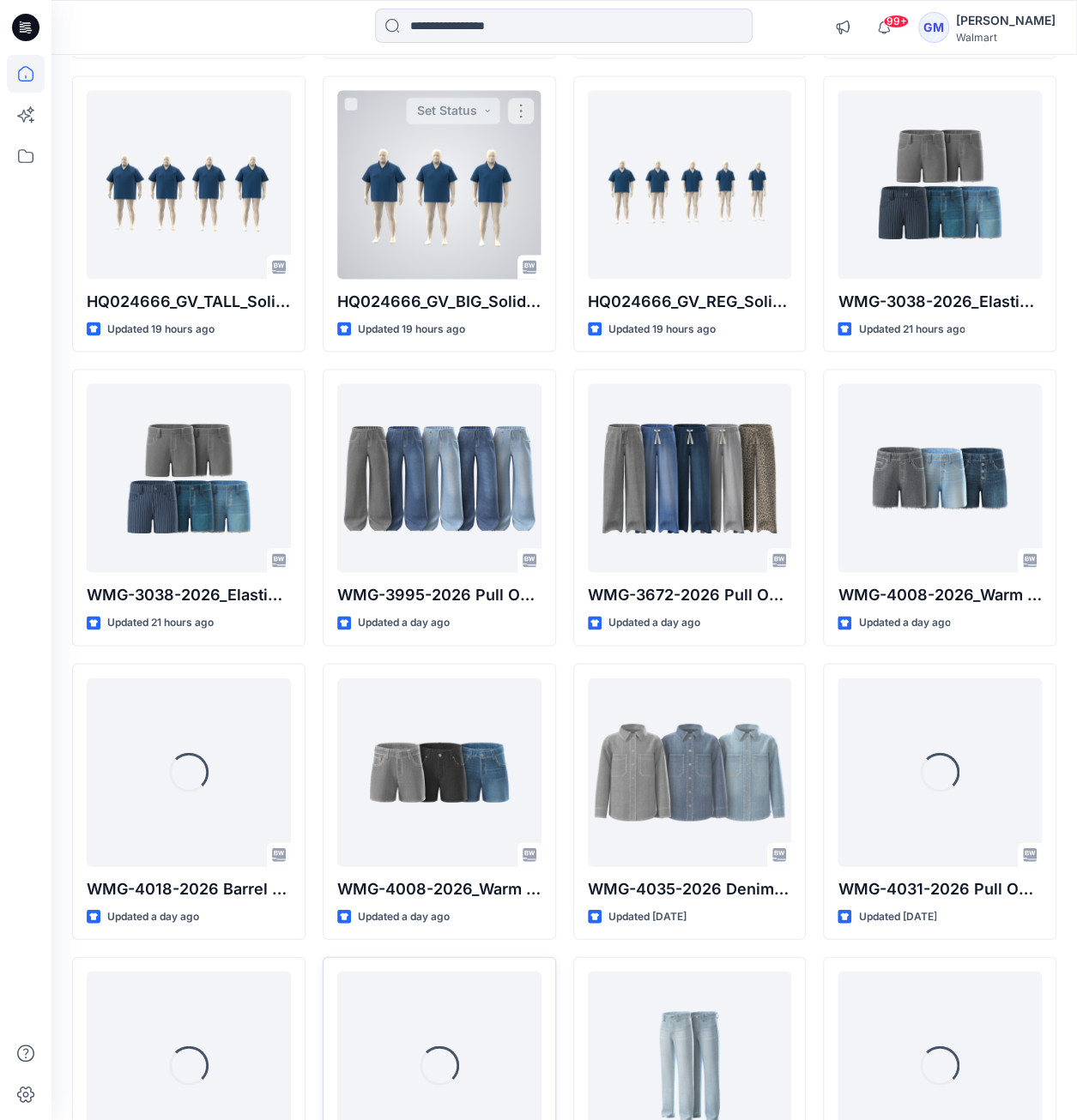
scroll to position [1717, 0]
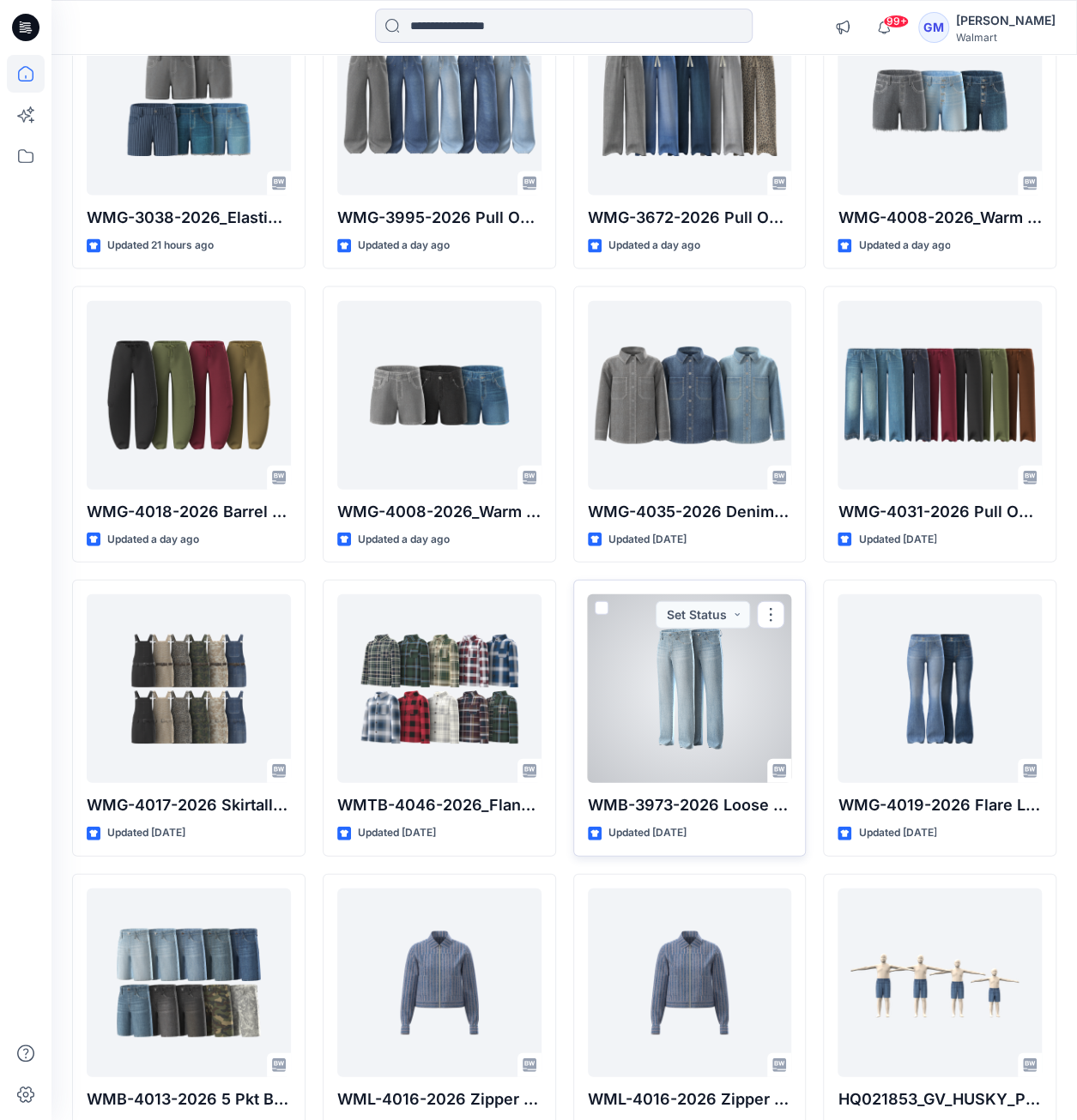
click at [688, 692] on div at bounding box center [689, 689] width 204 height 189
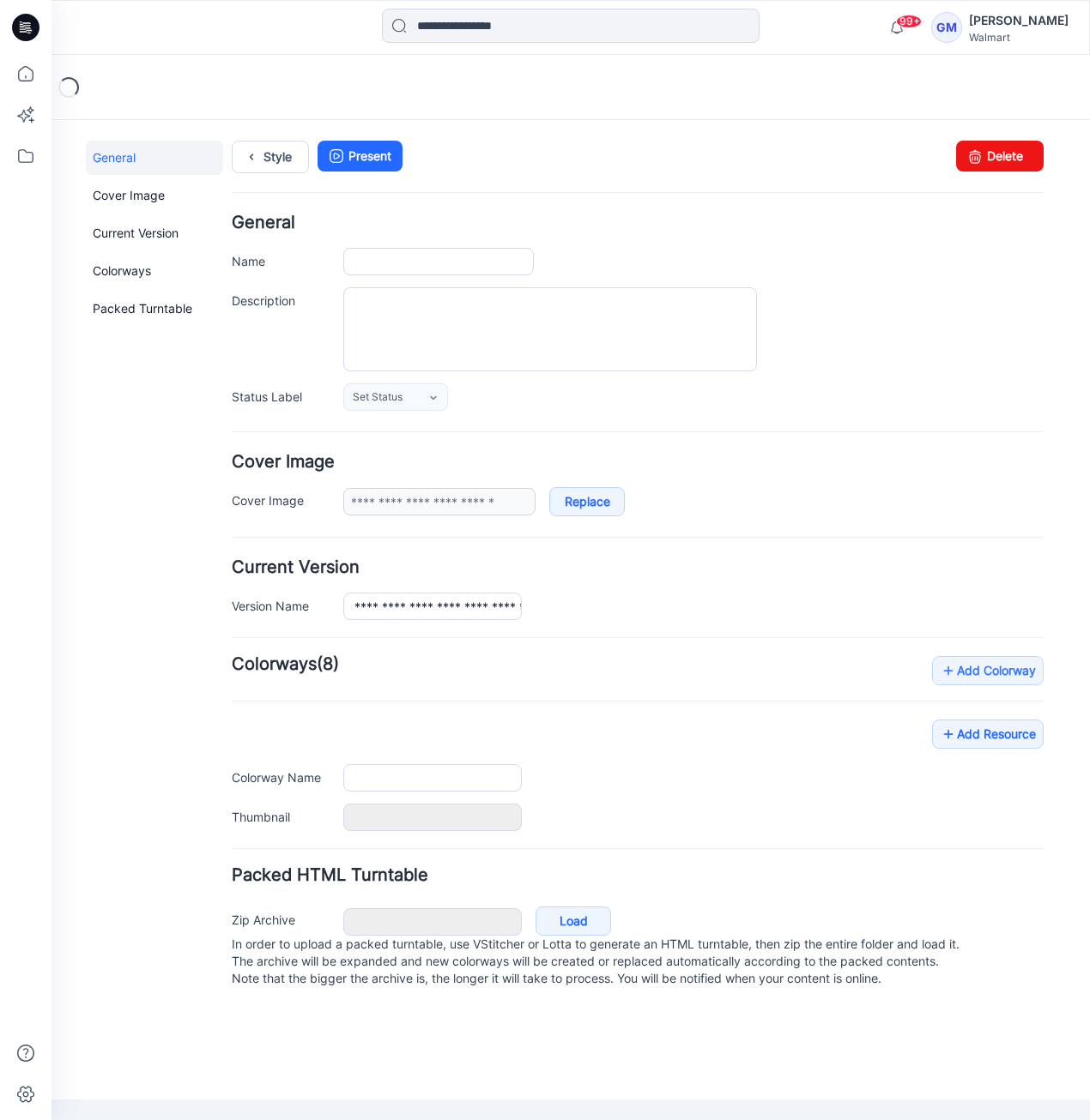
type input "**********"
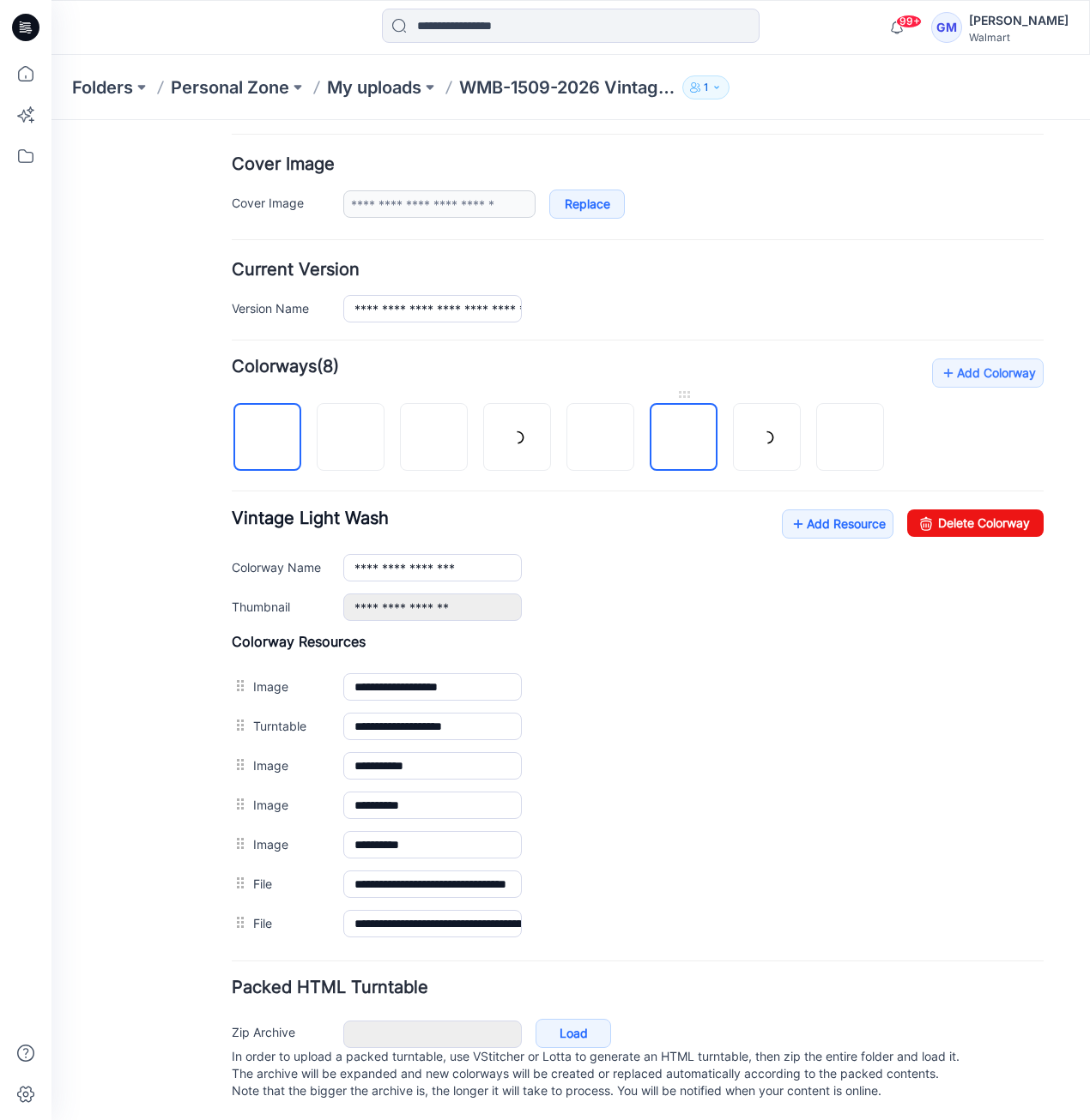
scroll to position [309, 0]
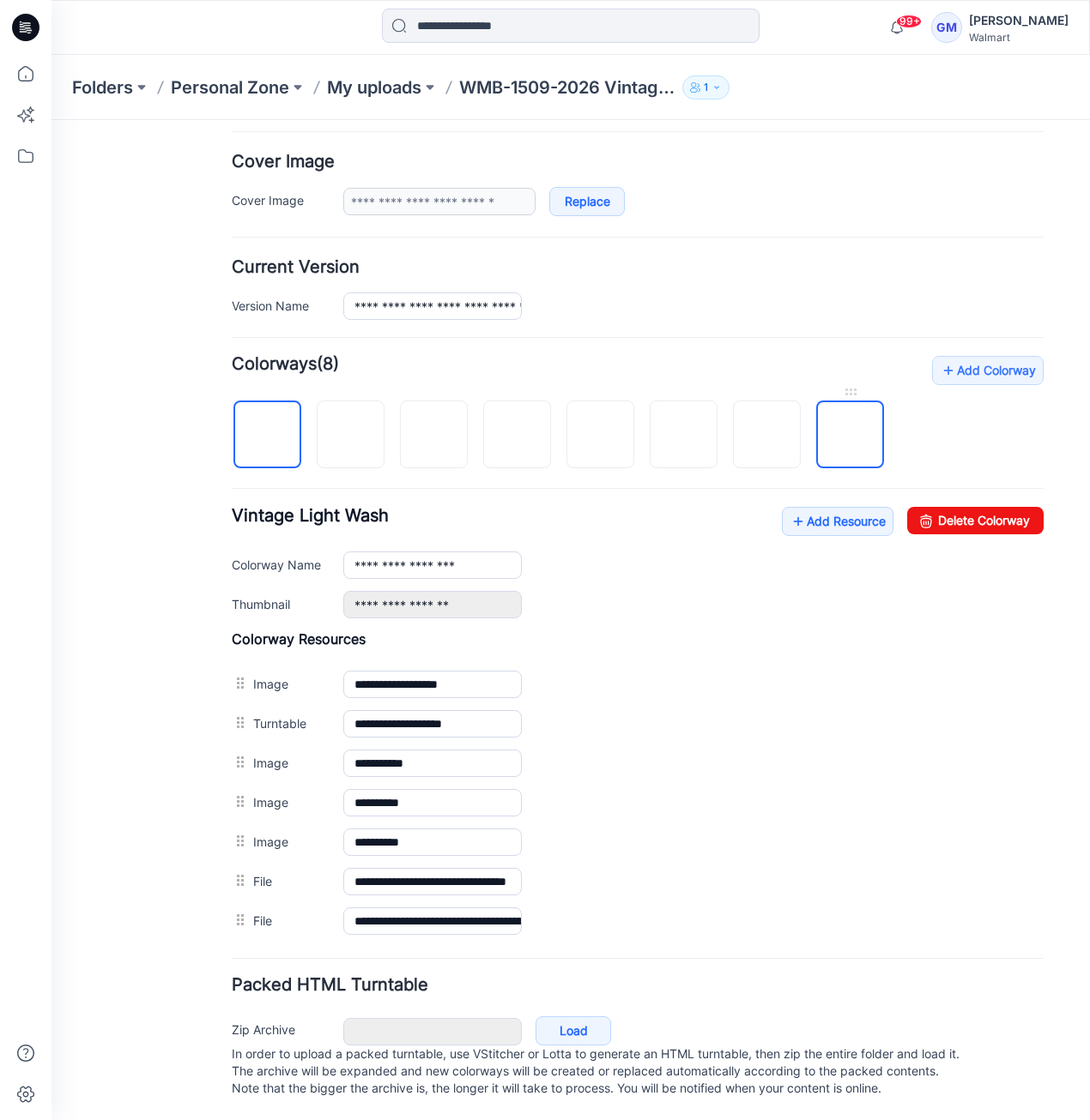
click at [850, 436] on img at bounding box center [850, 436] width 0 height 0
type input "**********"
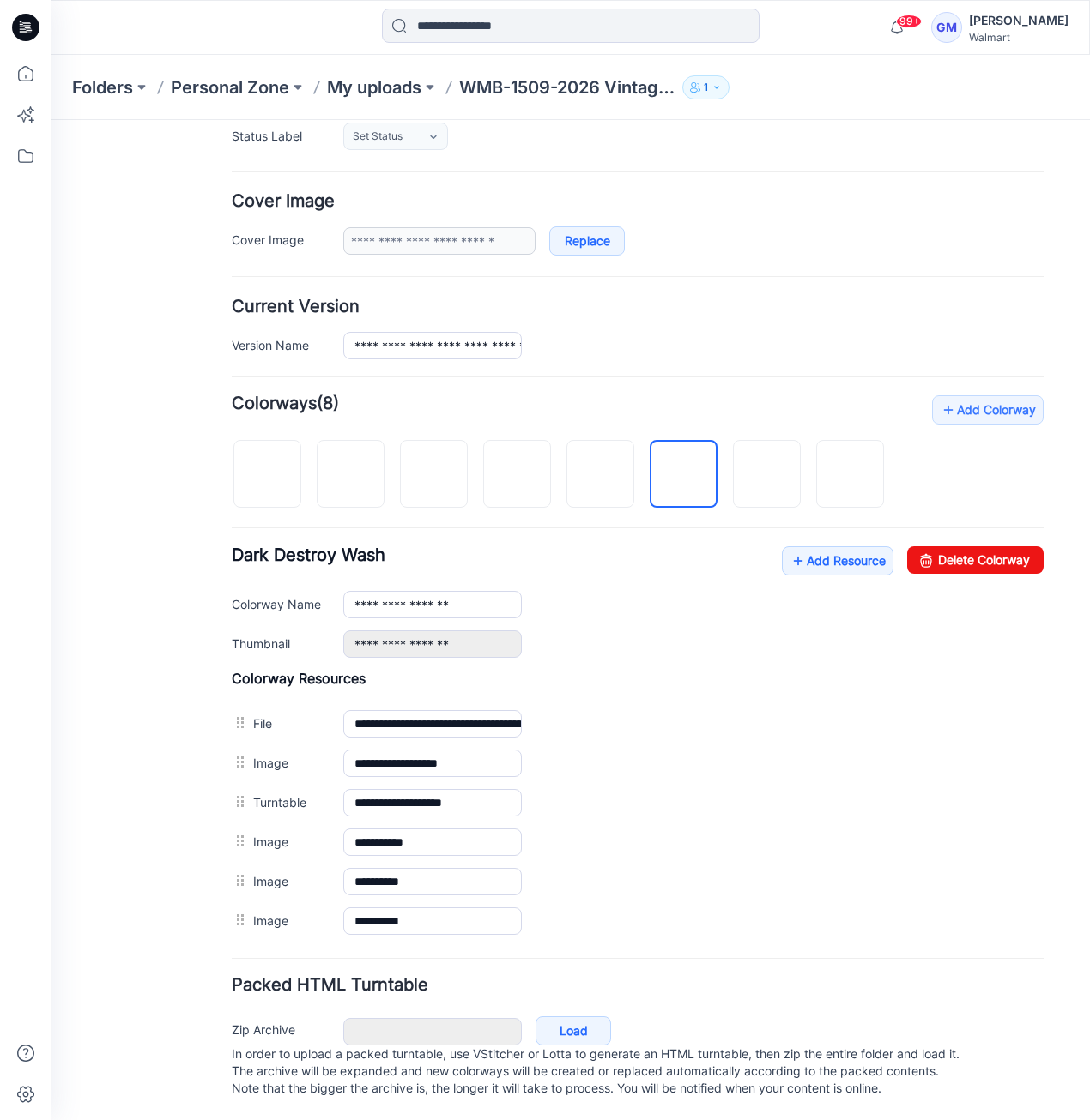
scroll to position [0, 0]
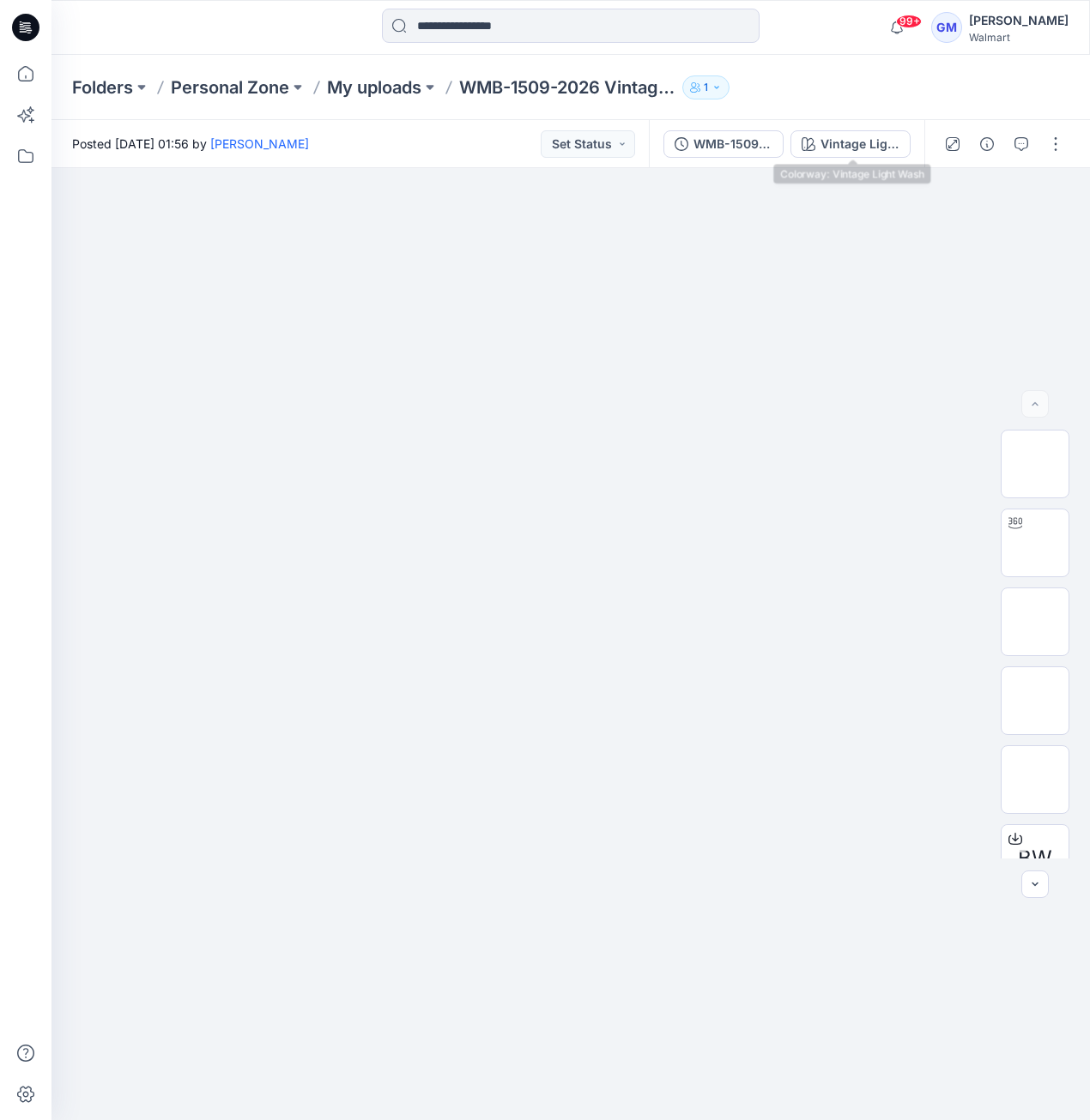
click at [860, 126] on div "WMB-1509-2026 Vintage Straight Jean_Full Colorway Vintage Light Wash" at bounding box center [787, 144] width 276 height 48
click at [853, 133] on button "Vintage Light Wash" at bounding box center [850, 144] width 120 height 28
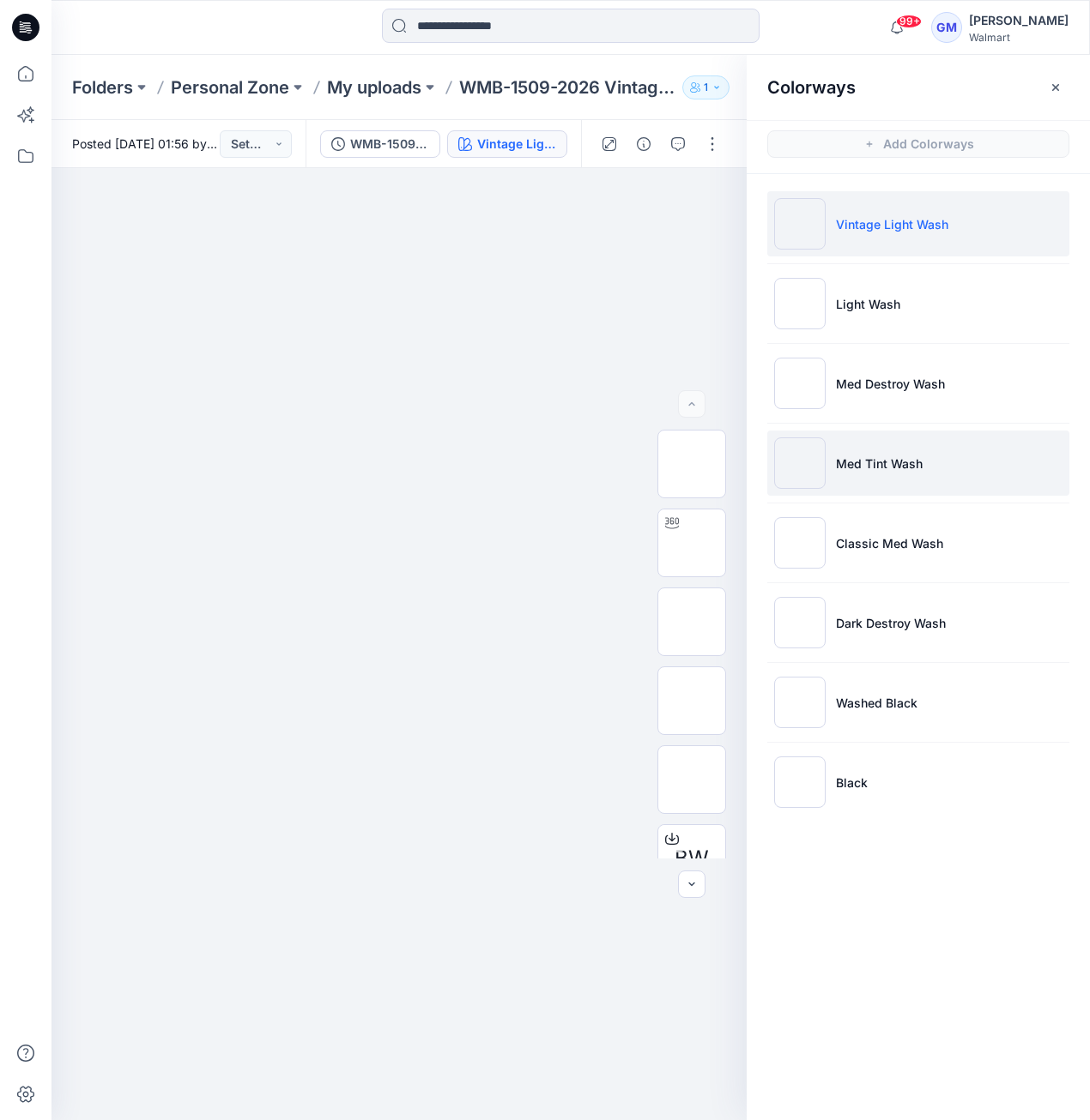
click at [789, 464] on img at bounding box center [800, 464] width 52 height 52
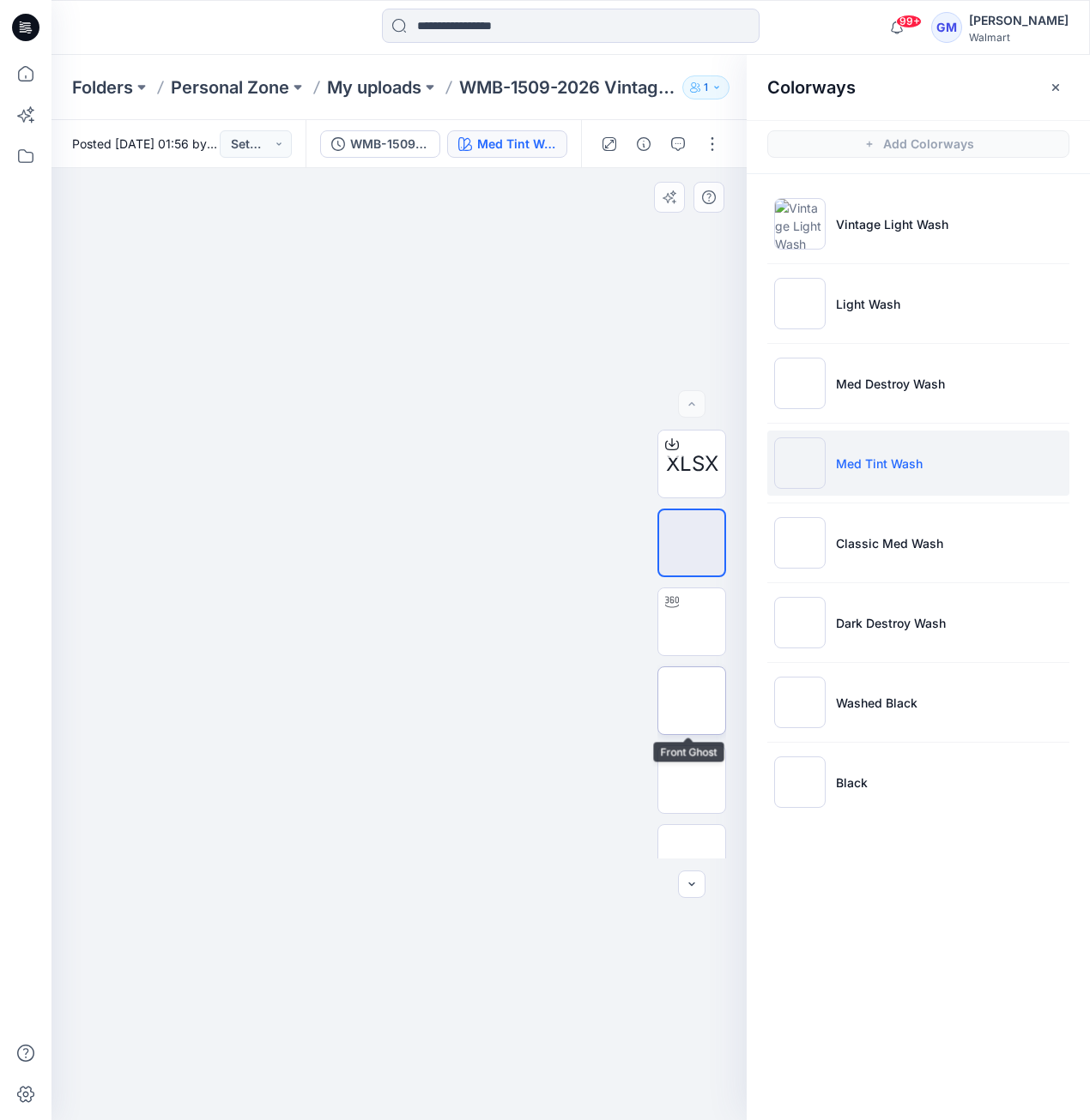
click at [692, 701] on img at bounding box center [692, 701] width 0 height 0
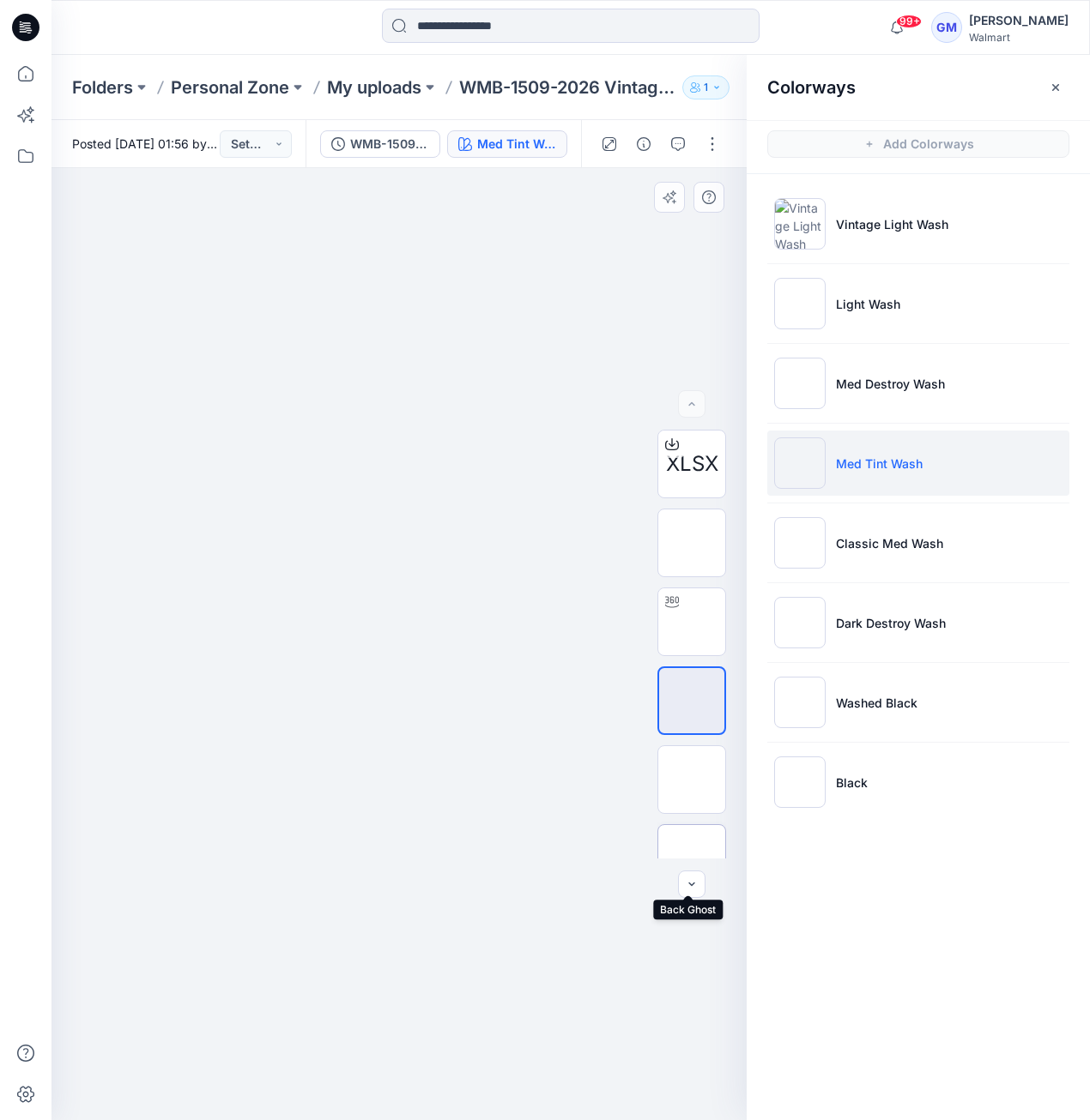
click at [692, 859] on img at bounding box center [692, 859] width 0 height 0
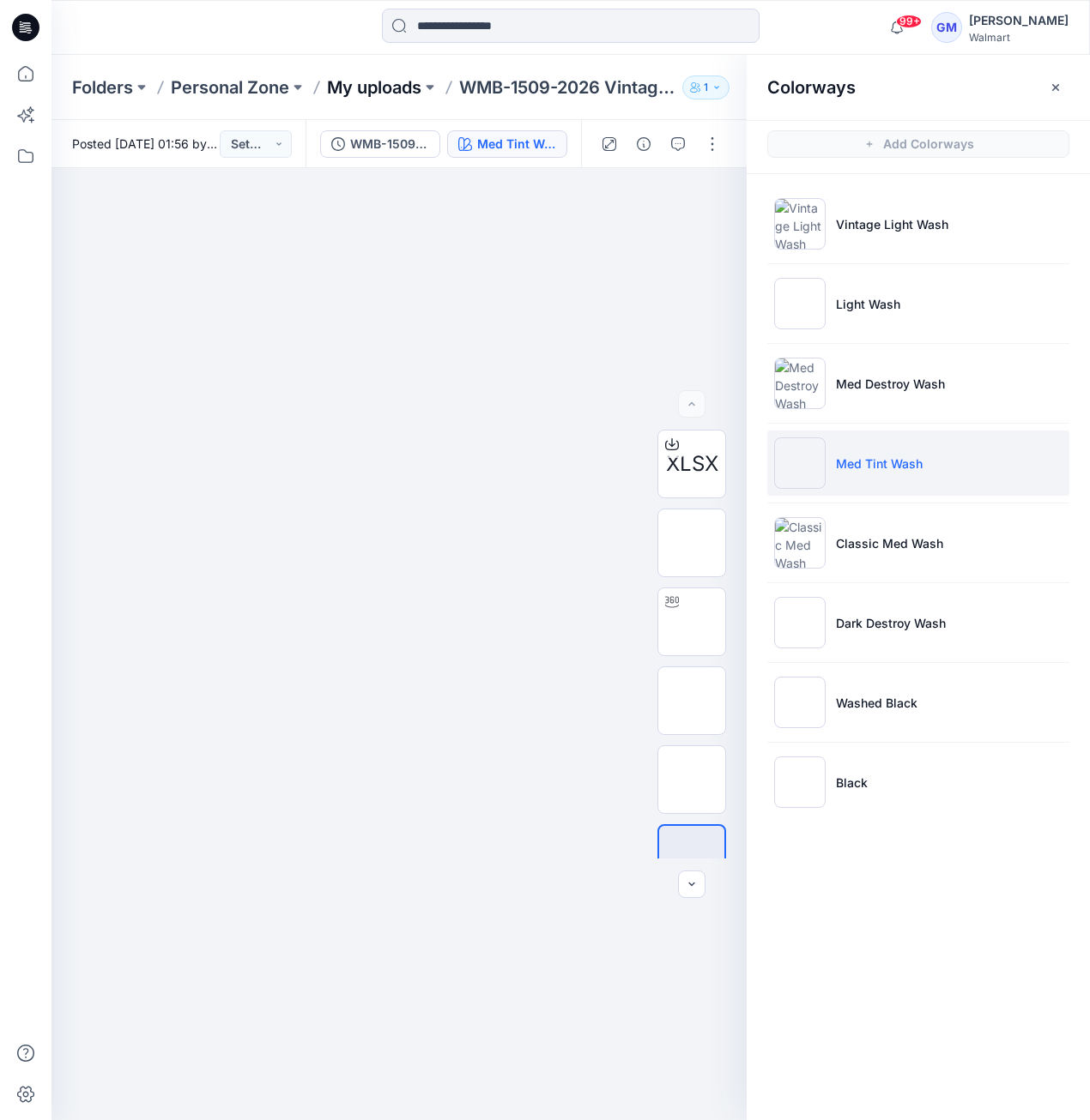
click at [414, 85] on p "My uploads" at bounding box center [374, 88] width 94 height 24
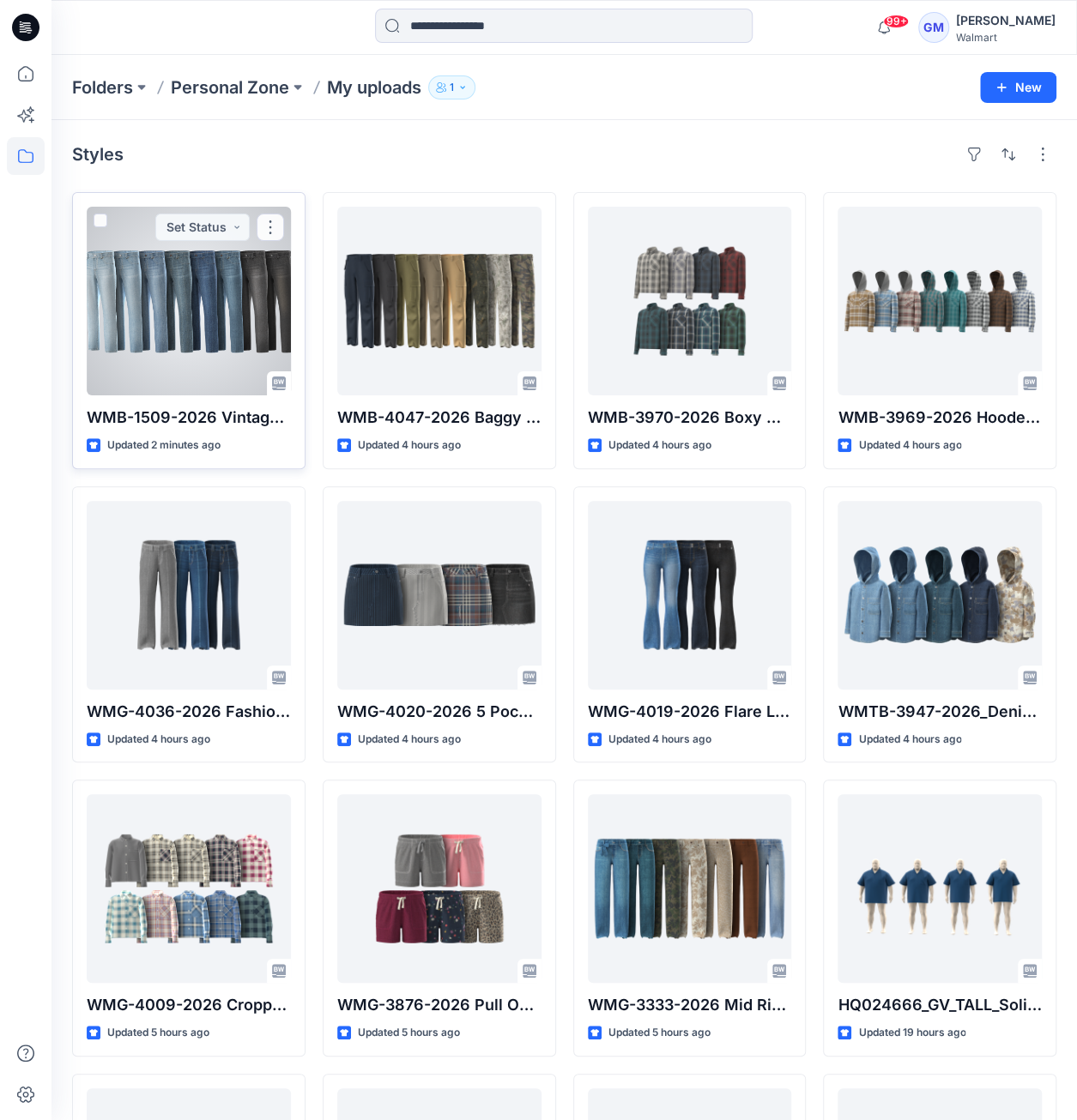
click at [179, 379] on div at bounding box center [188, 301] width 204 height 189
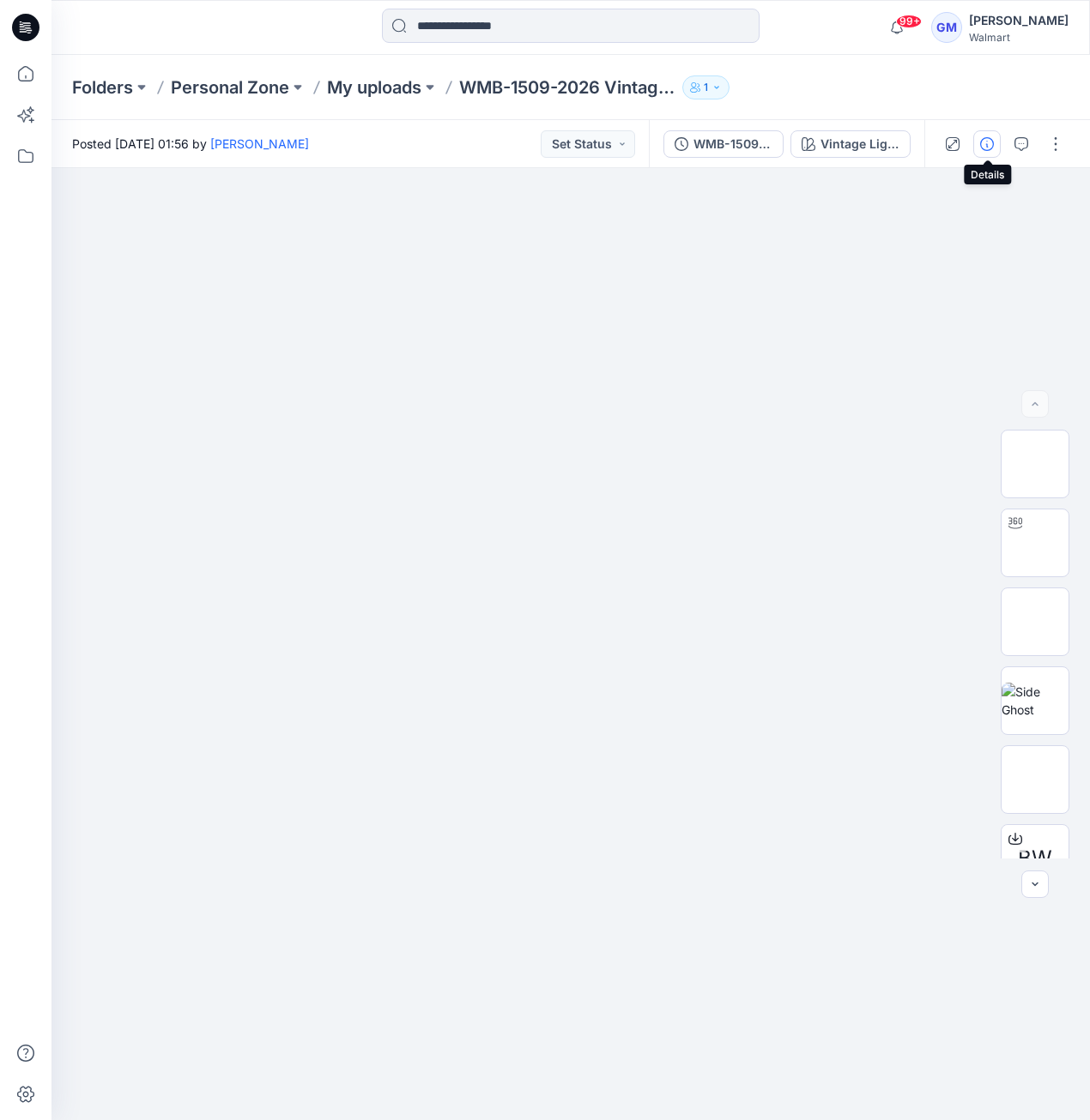
click at [990, 147] on icon "button" at bounding box center [987, 144] width 14 height 14
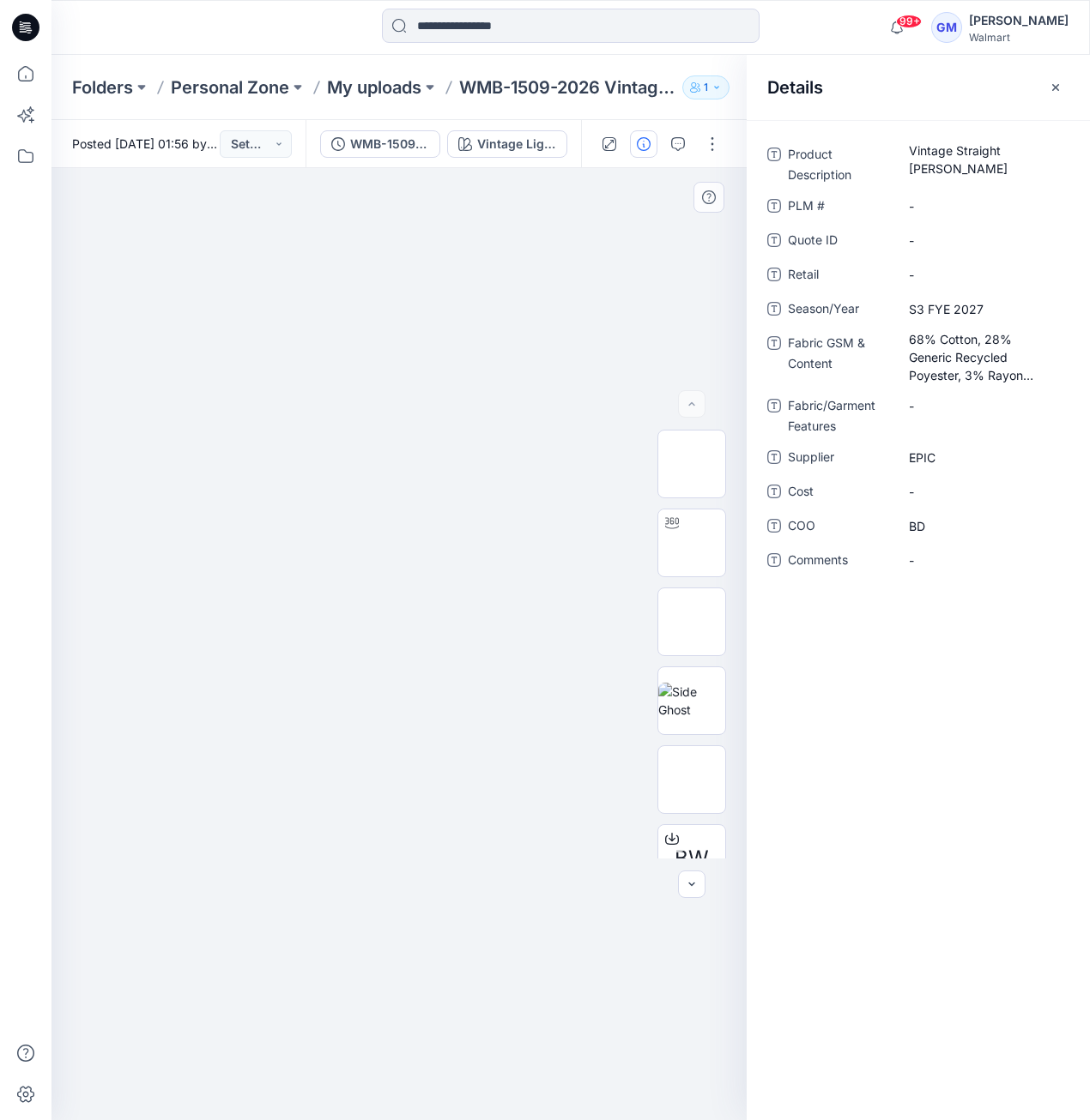
click at [521, 332] on div at bounding box center [399, 643] width 695 height 952
click at [1052, 81] on icon "button" at bounding box center [1055, 87] width 14 height 14
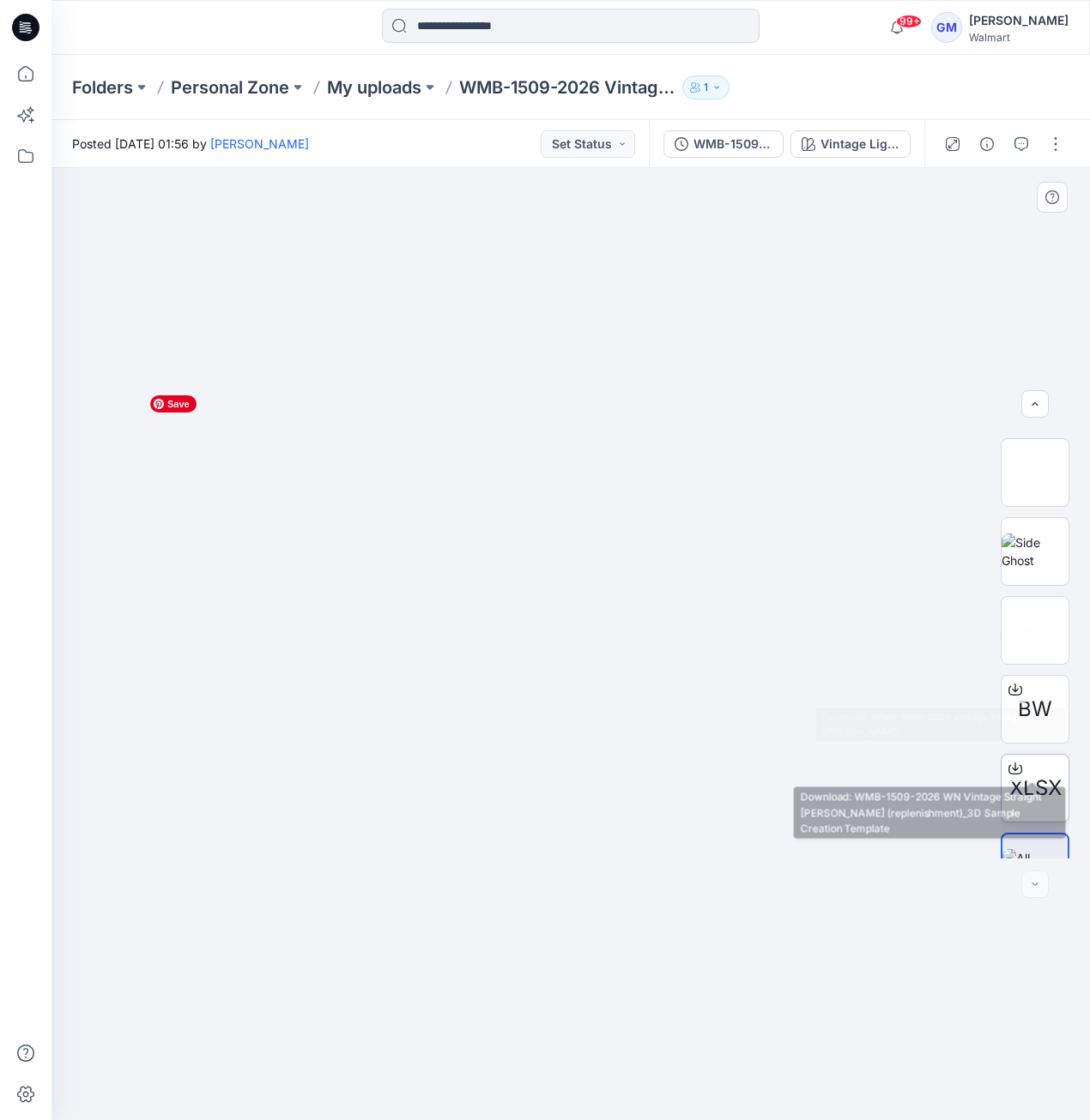
scroll to position [192, 0]
